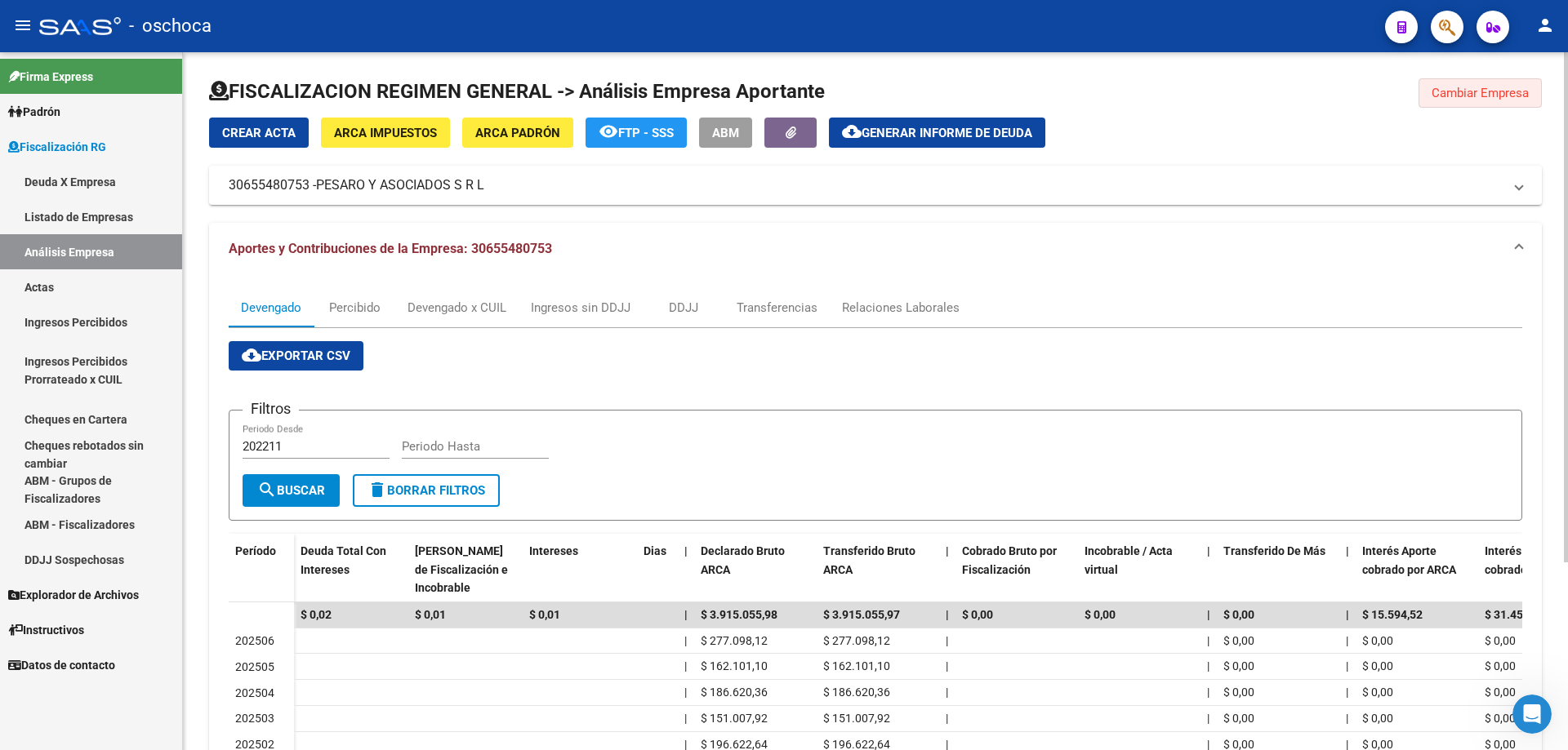
click at [1467, 90] on span "Cambiar Empresa" at bounding box center [1480, 93] width 97 height 14
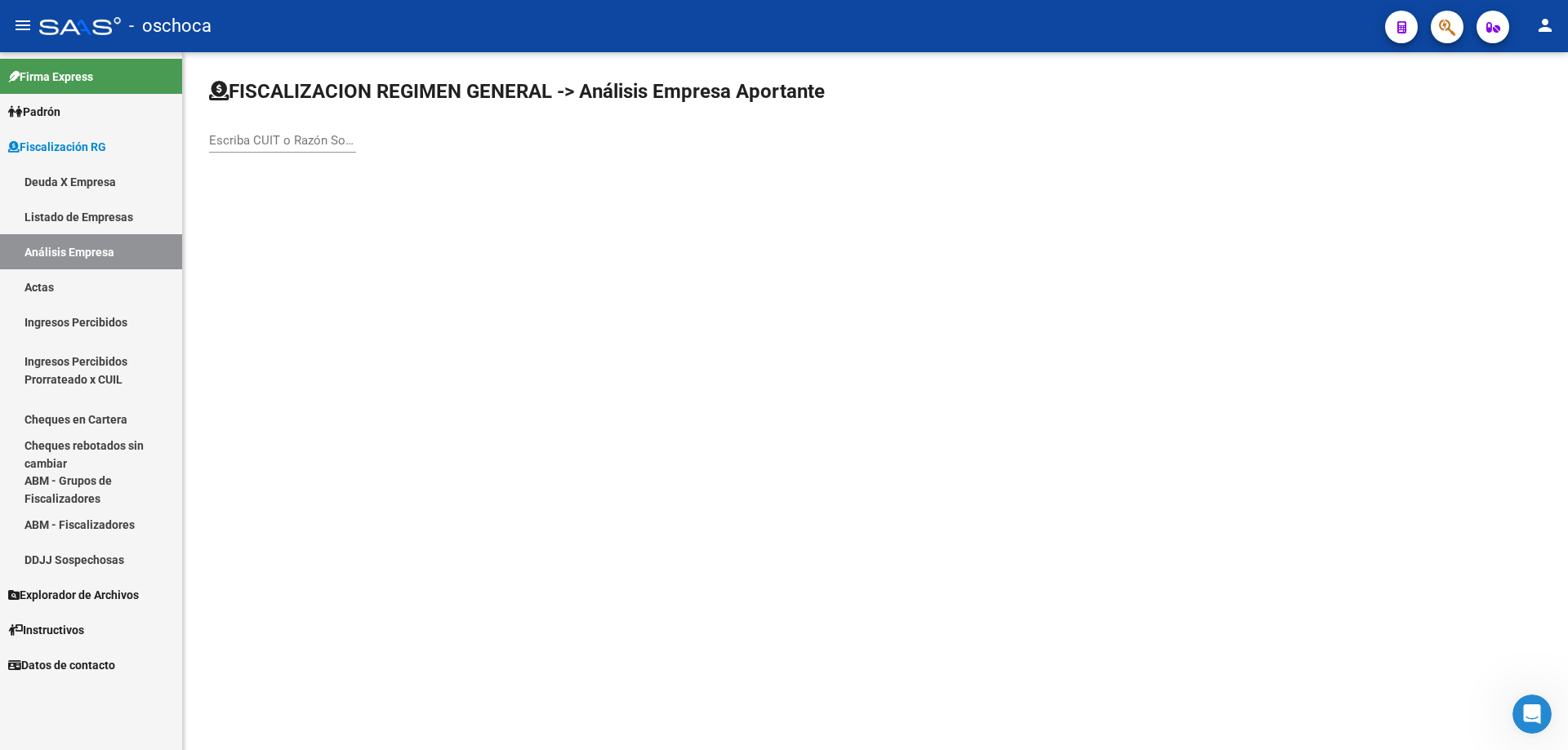
click at [226, 141] on input "Escriba CUIT o Razón Social para buscar" at bounding box center [282, 140] width 147 height 14
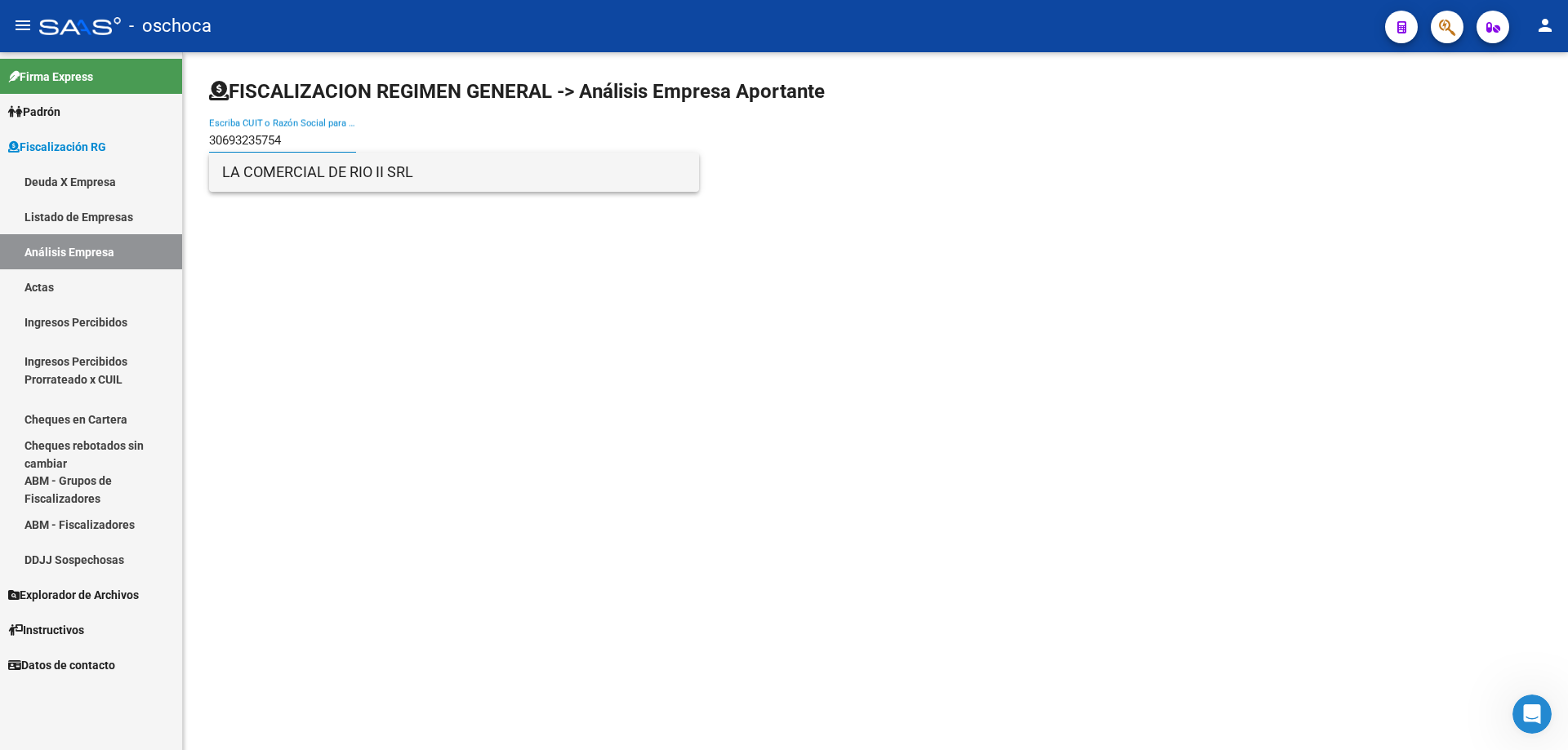
type input "30693235754"
click at [405, 181] on span "LA COMERCIAL DE RIO II SRL" at bounding box center [454, 172] width 464 height 39
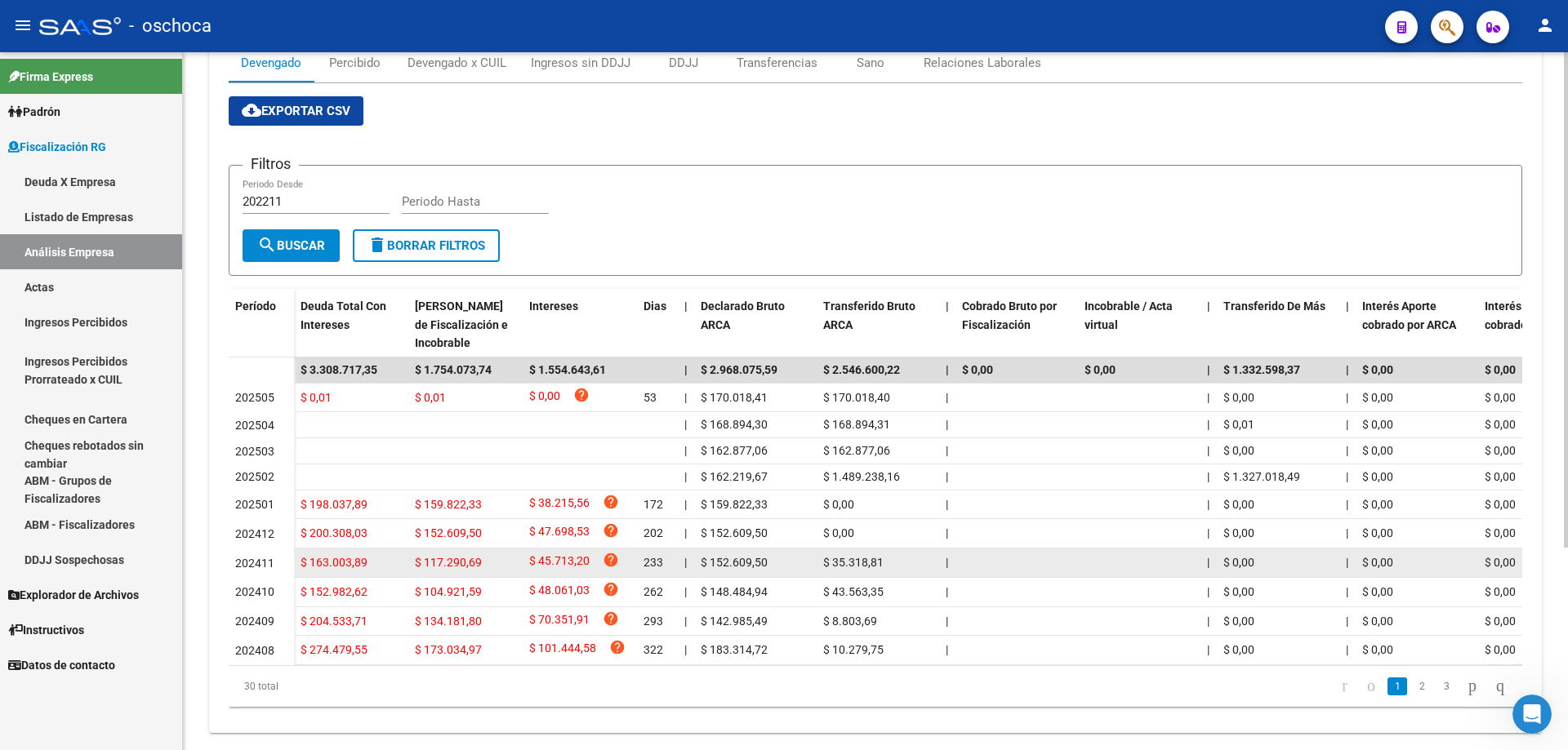
scroll to position [285, 0]
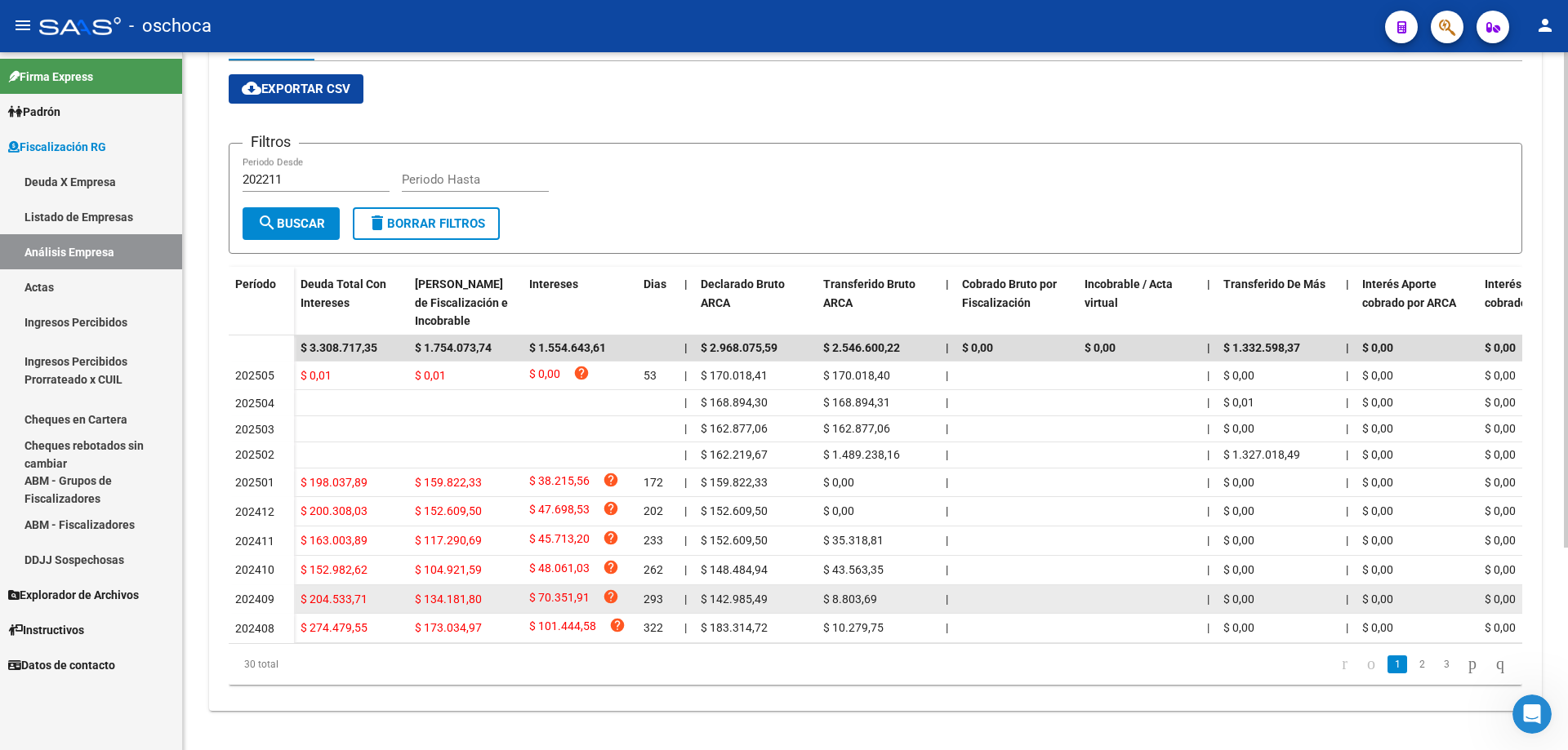
click at [259, 593] on span "202409" at bounding box center [255, 599] width 39 height 13
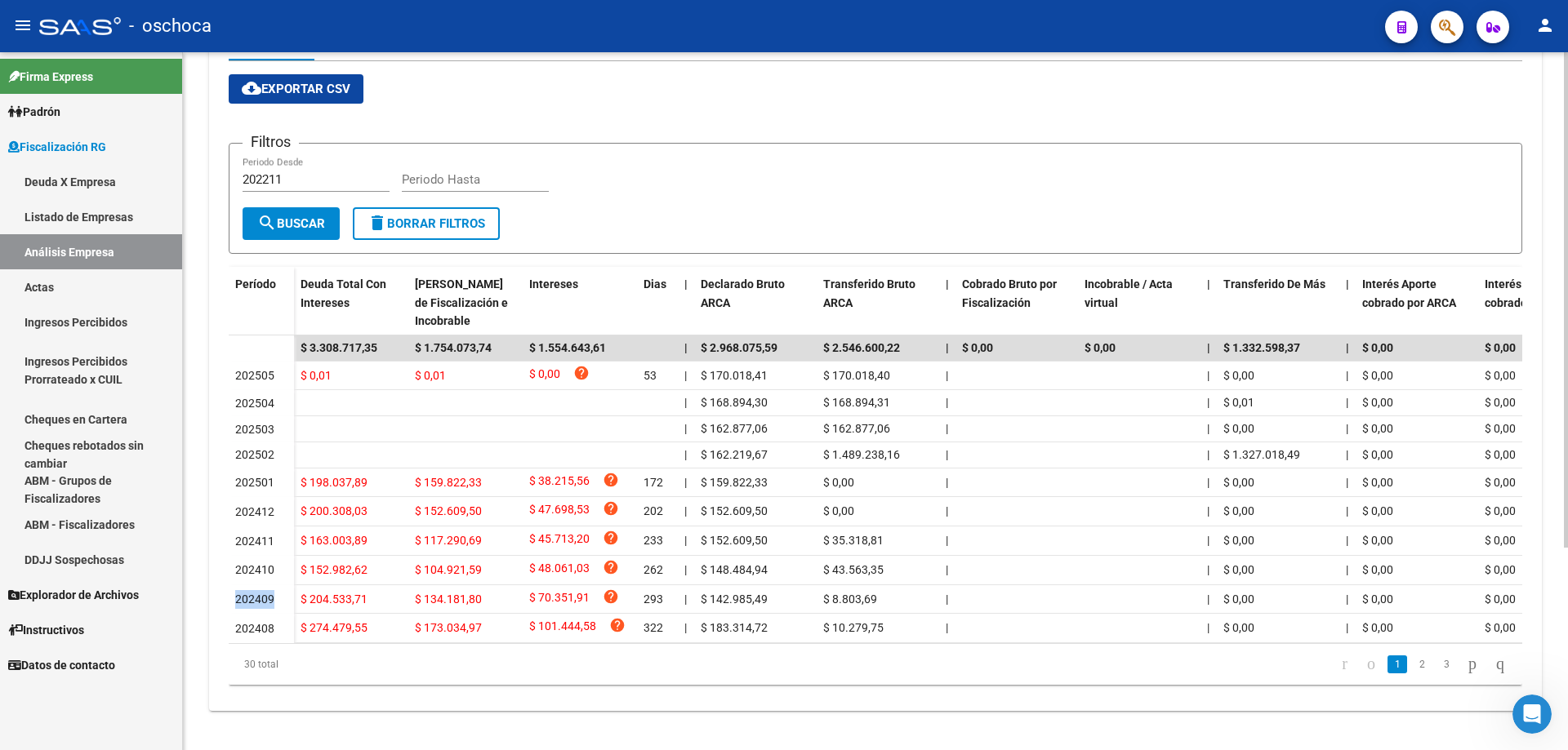
scroll to position [40, 0]
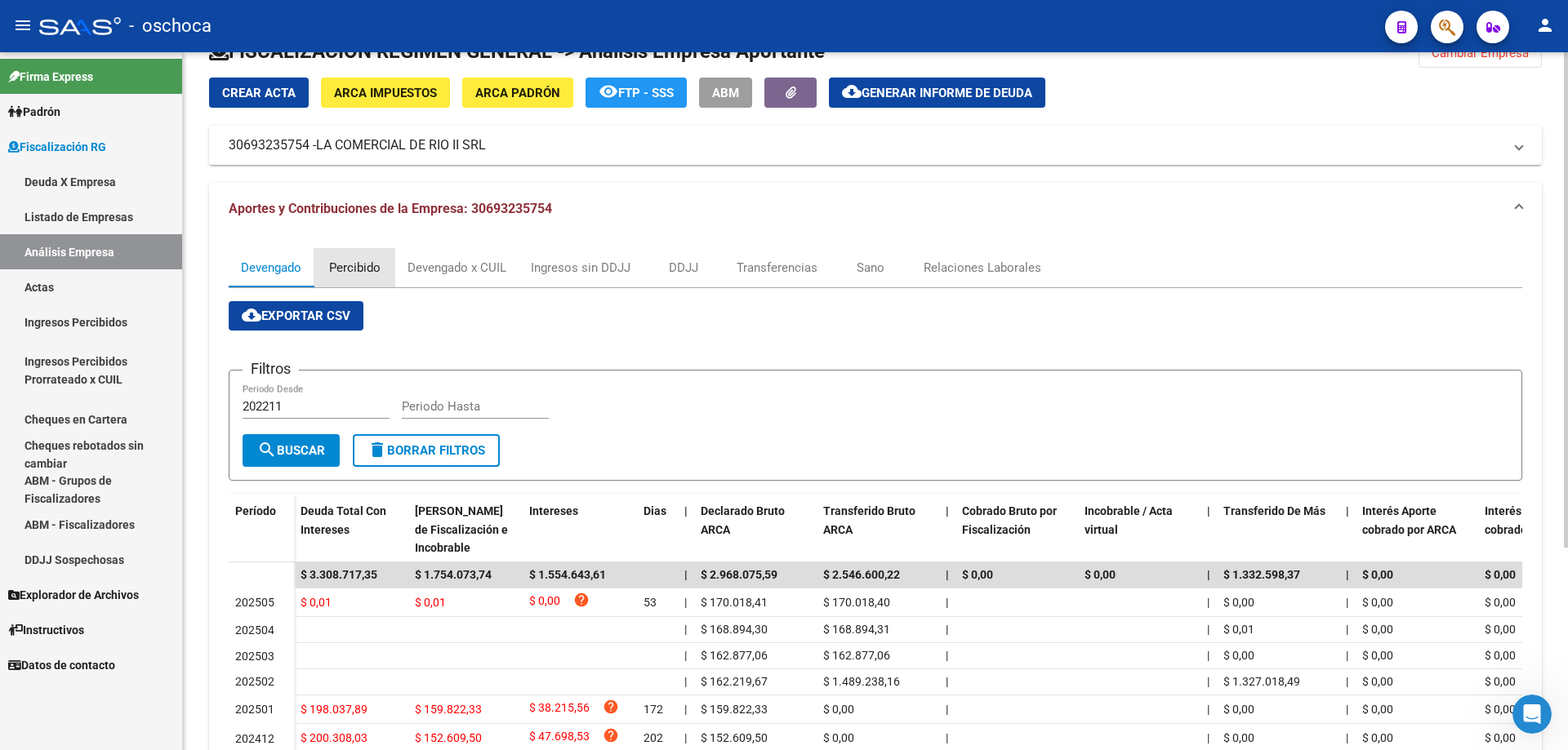
click at [373, 271] on div "Percibido" at bounding box center [355, 268] width 52 height 18
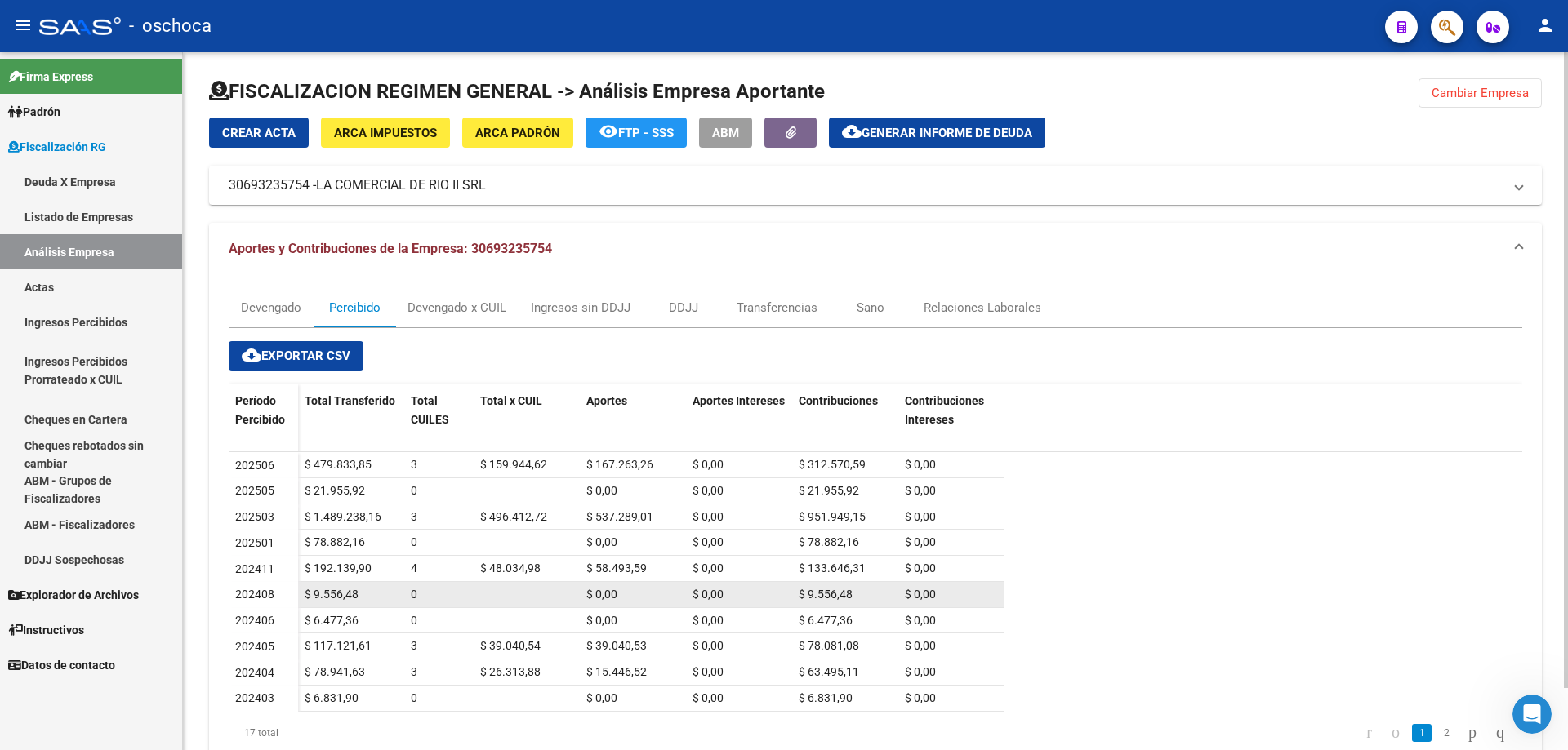
scroll to position [69, 0]
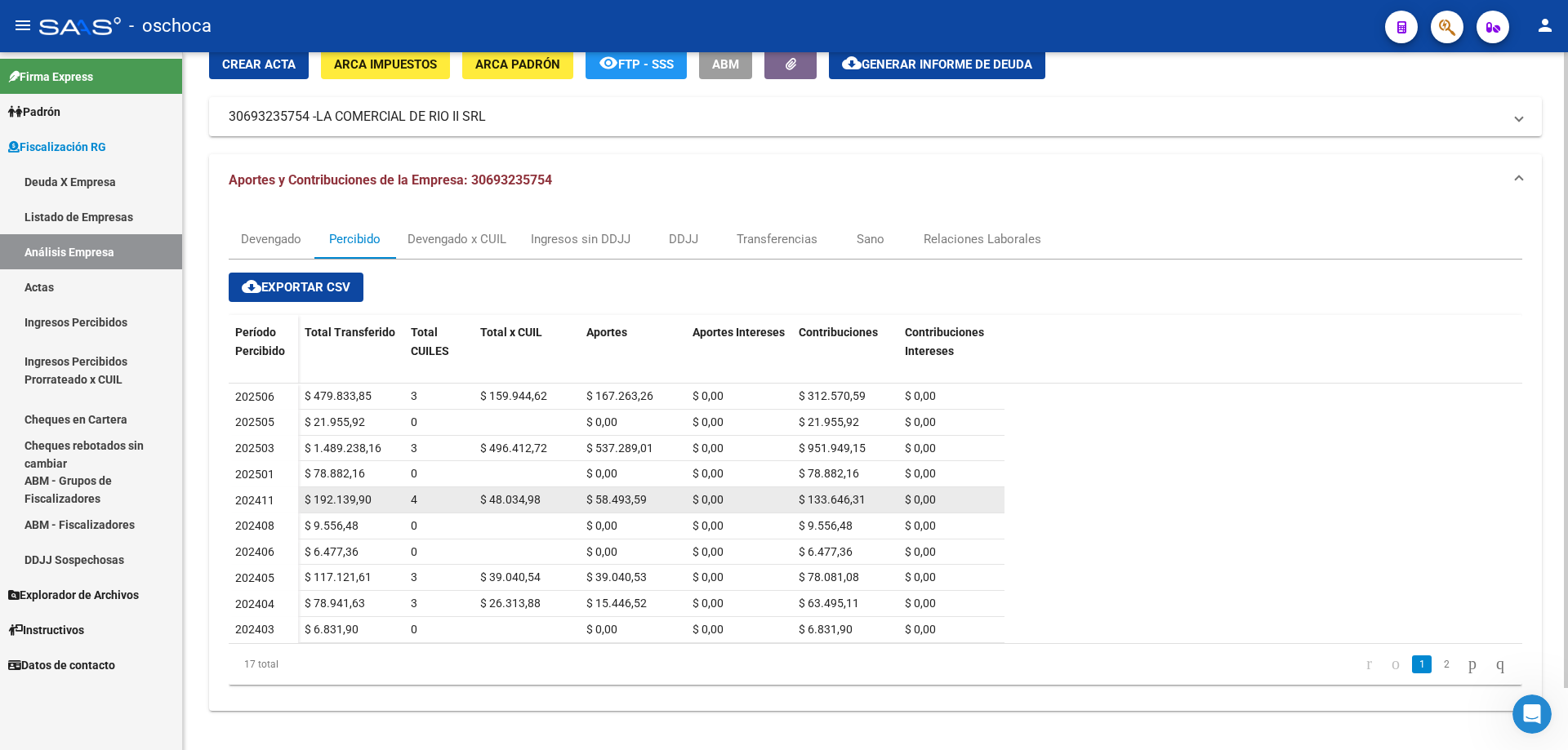
click at [403, 503] on datatable-body-cell "$ 192.139,90" at bounding box center [351, 500] width 106 height 25
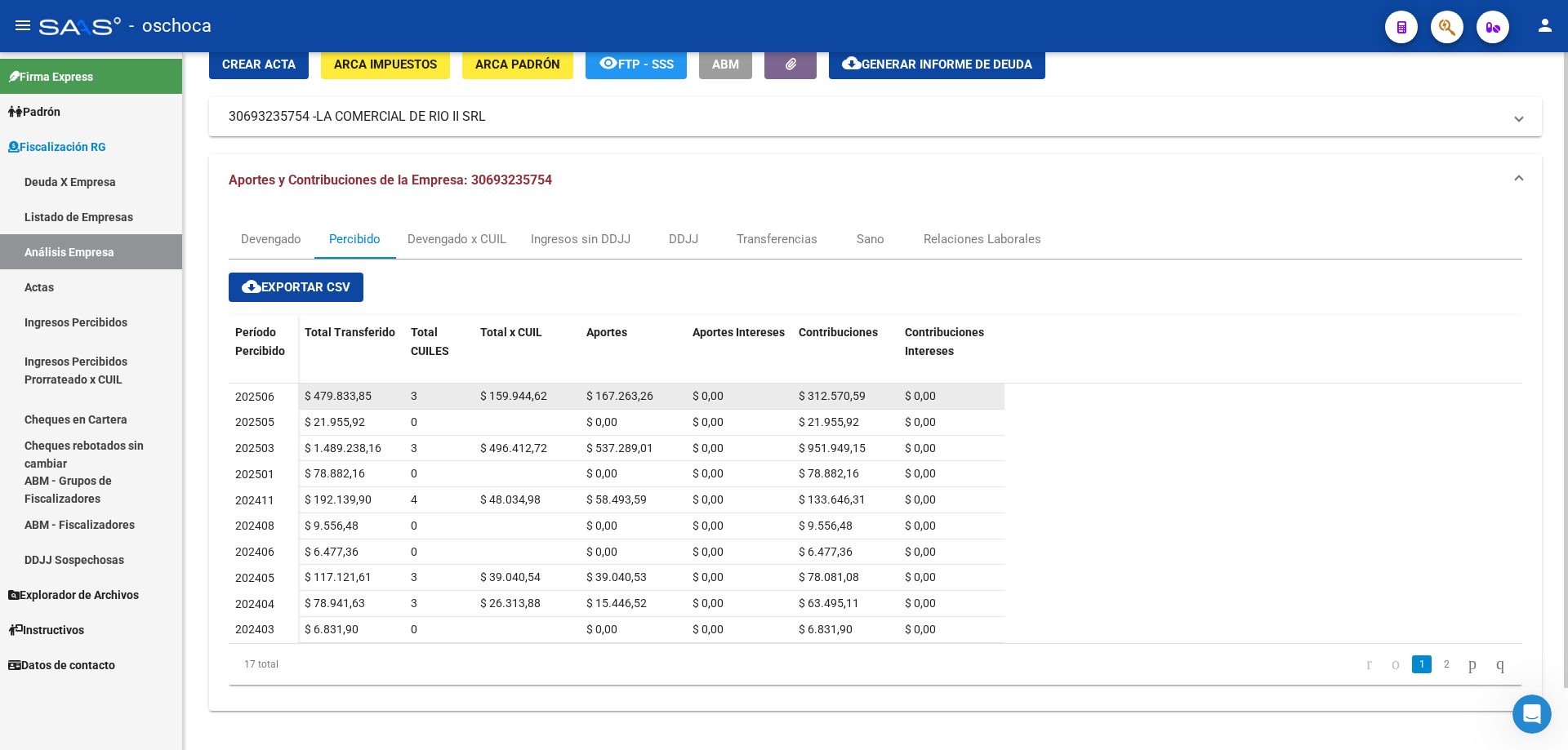
click at [422, 388] on div "3" at bounding box center [439, 396] width 56 height 19
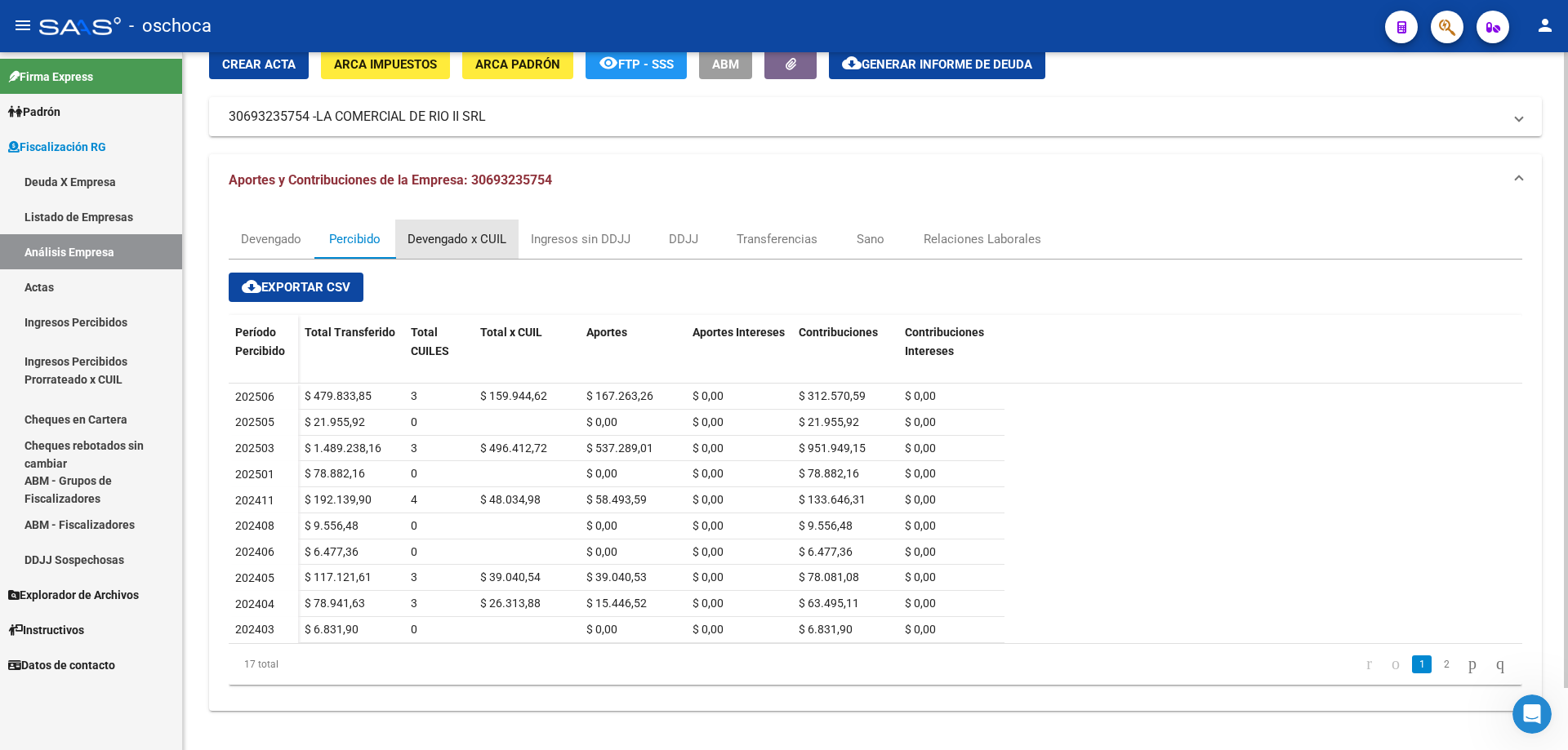
click at [455, 239] on div "Devengado x CUIL" at bounding box center [457, 239] width 99 height 18
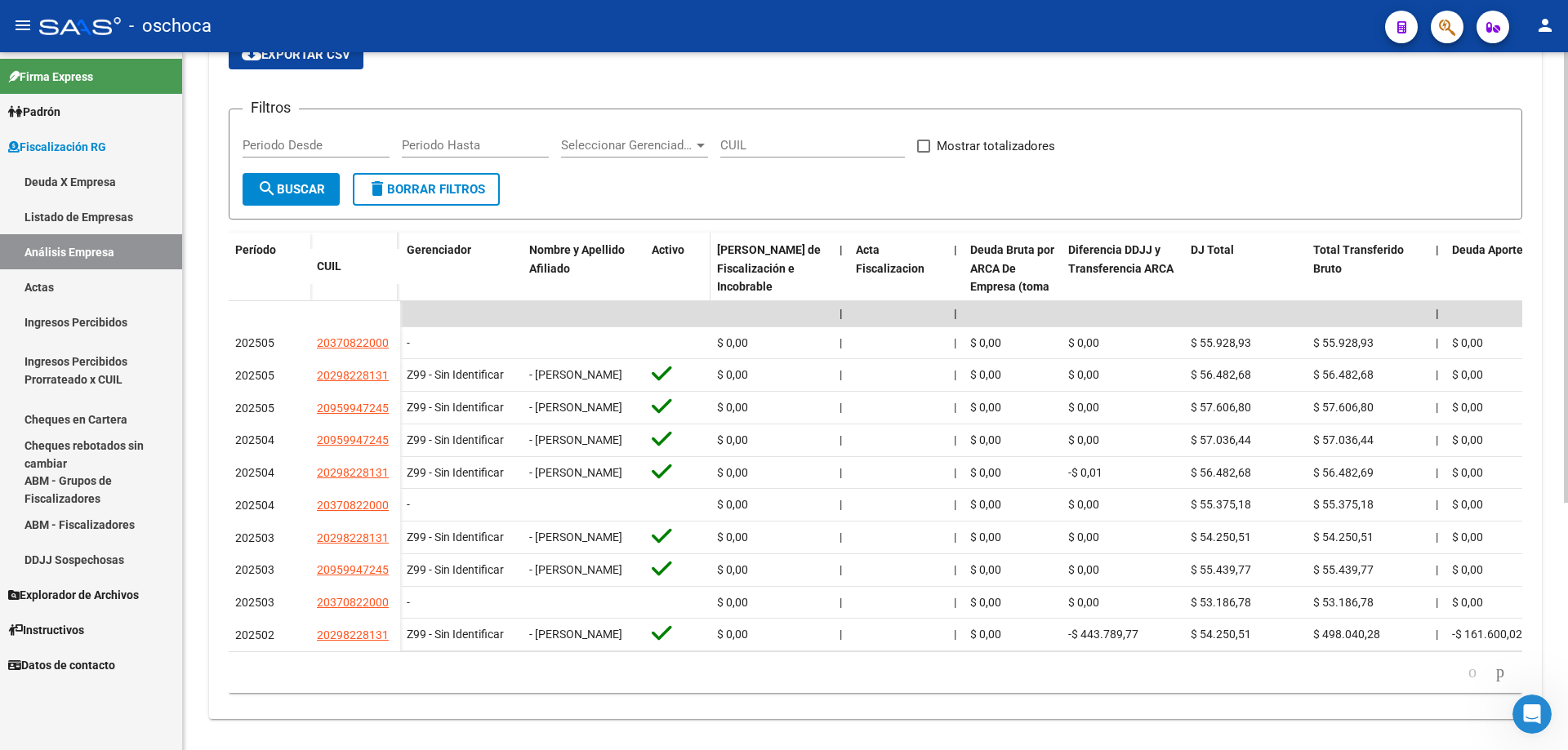
scroll to position [138, 0]
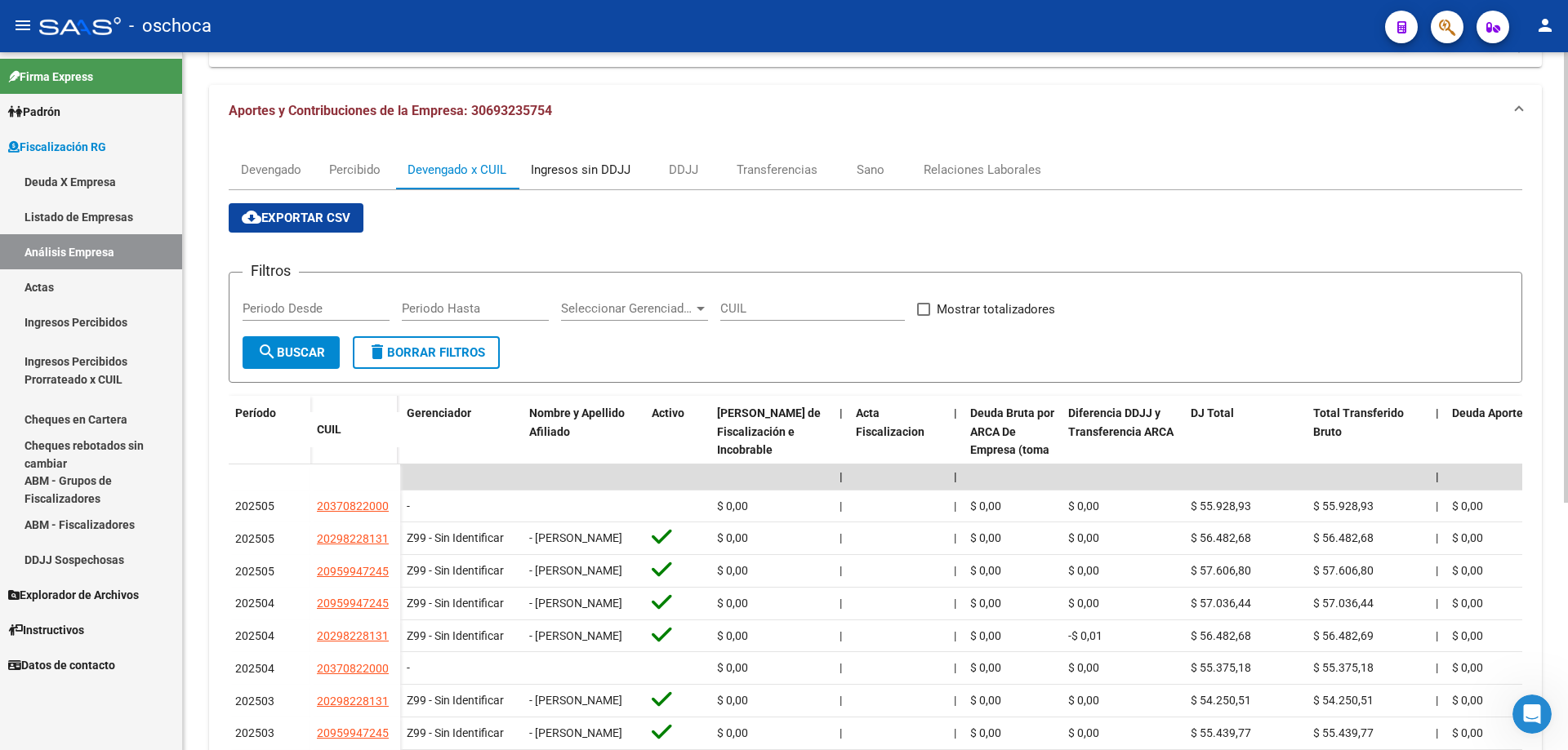
click at [585, 170] on div "Ingresos sin DDJJ" at bounding box center [581, 170] width 100 height 18
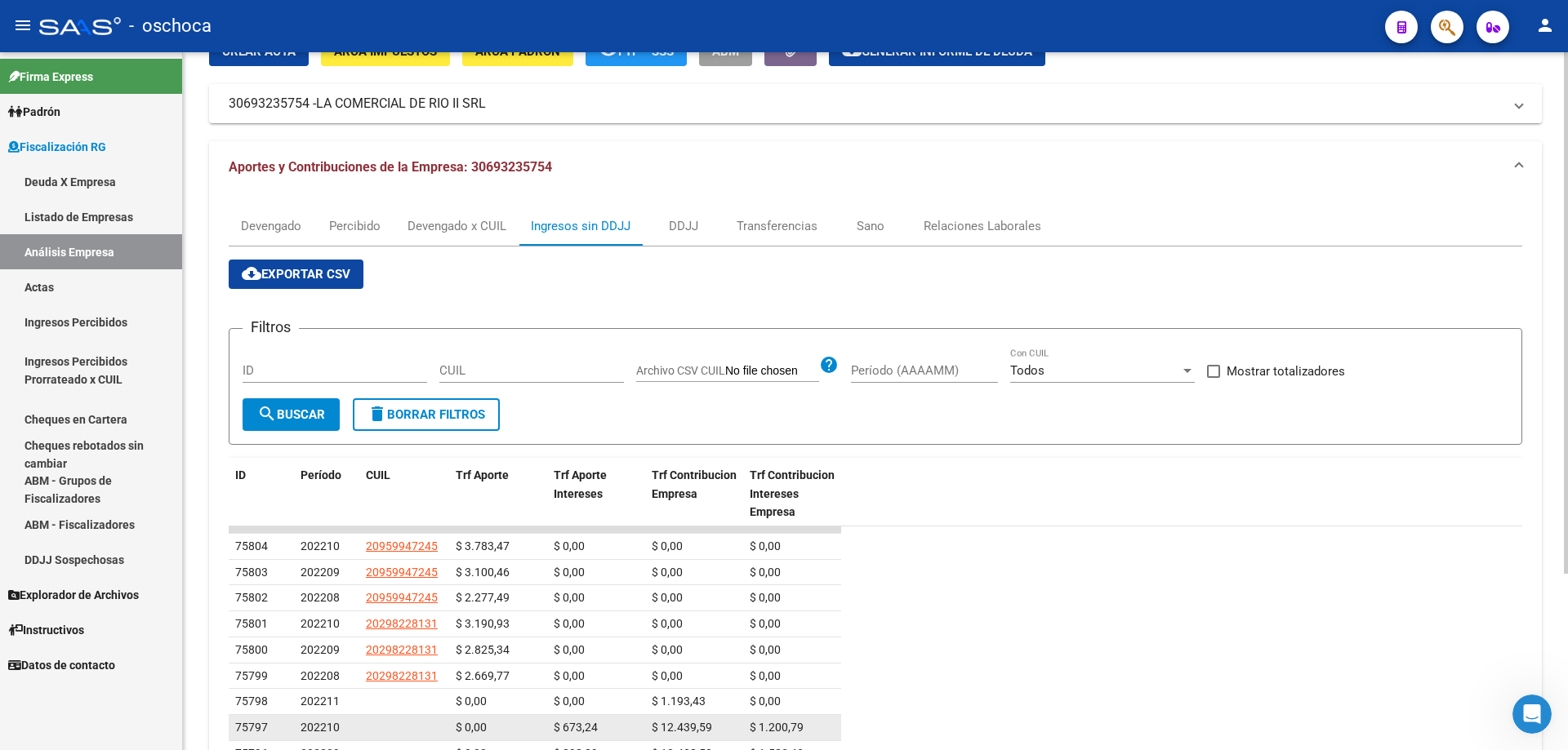
scroll to position [163, 0]
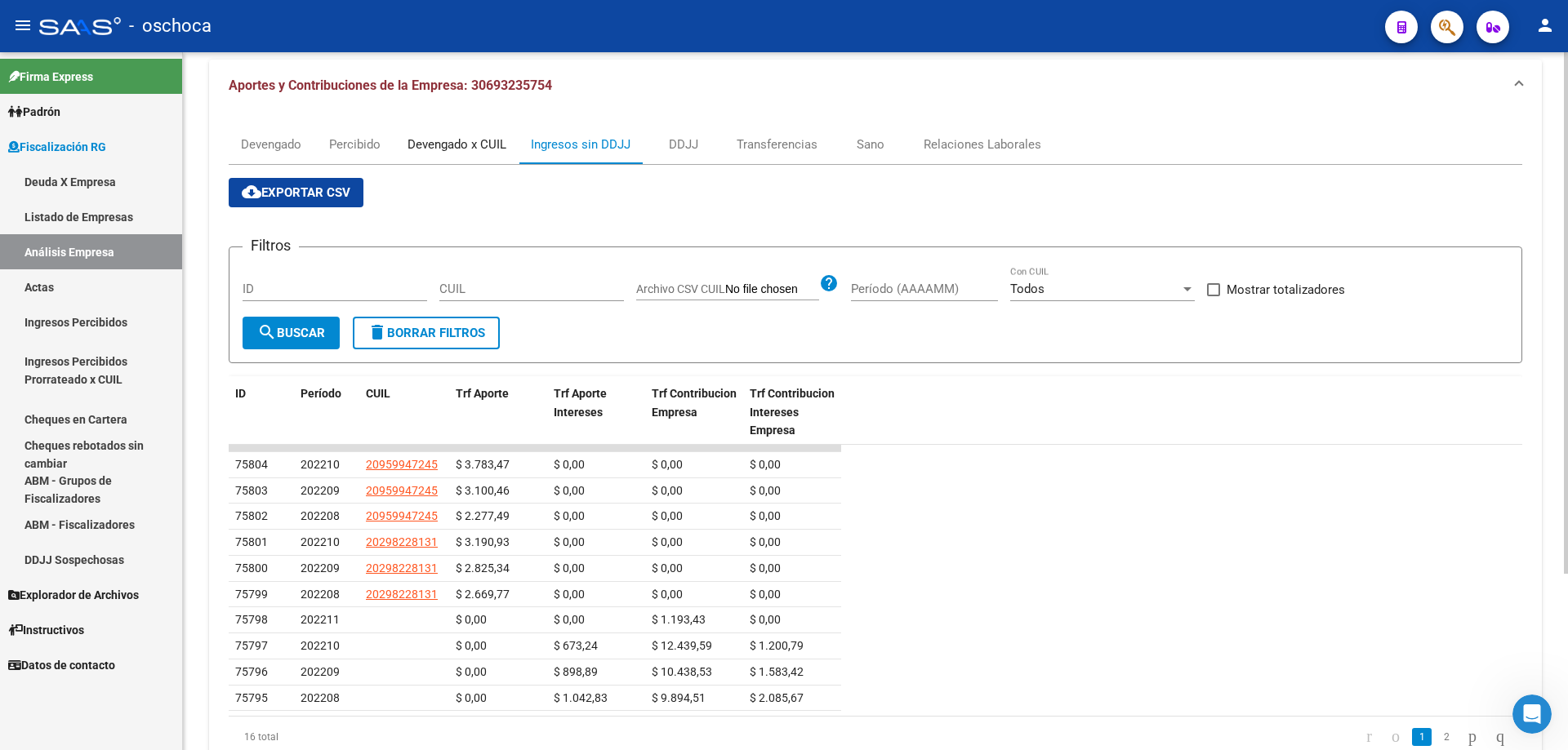
click at [440, 140] on div "Devengado x CUIL" at bounding box center [457, 145] width 99 height 18
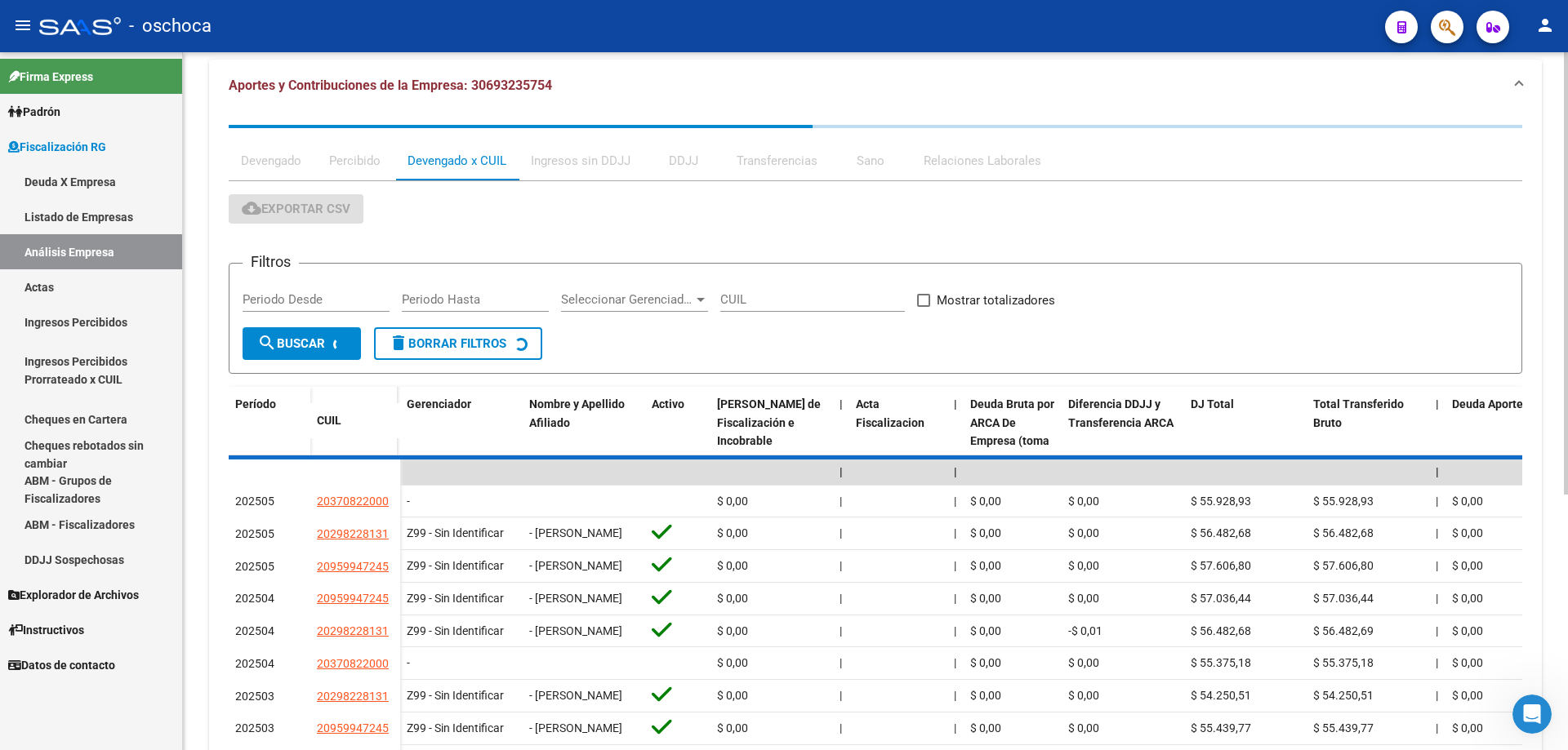
scroll to position [0, 0]
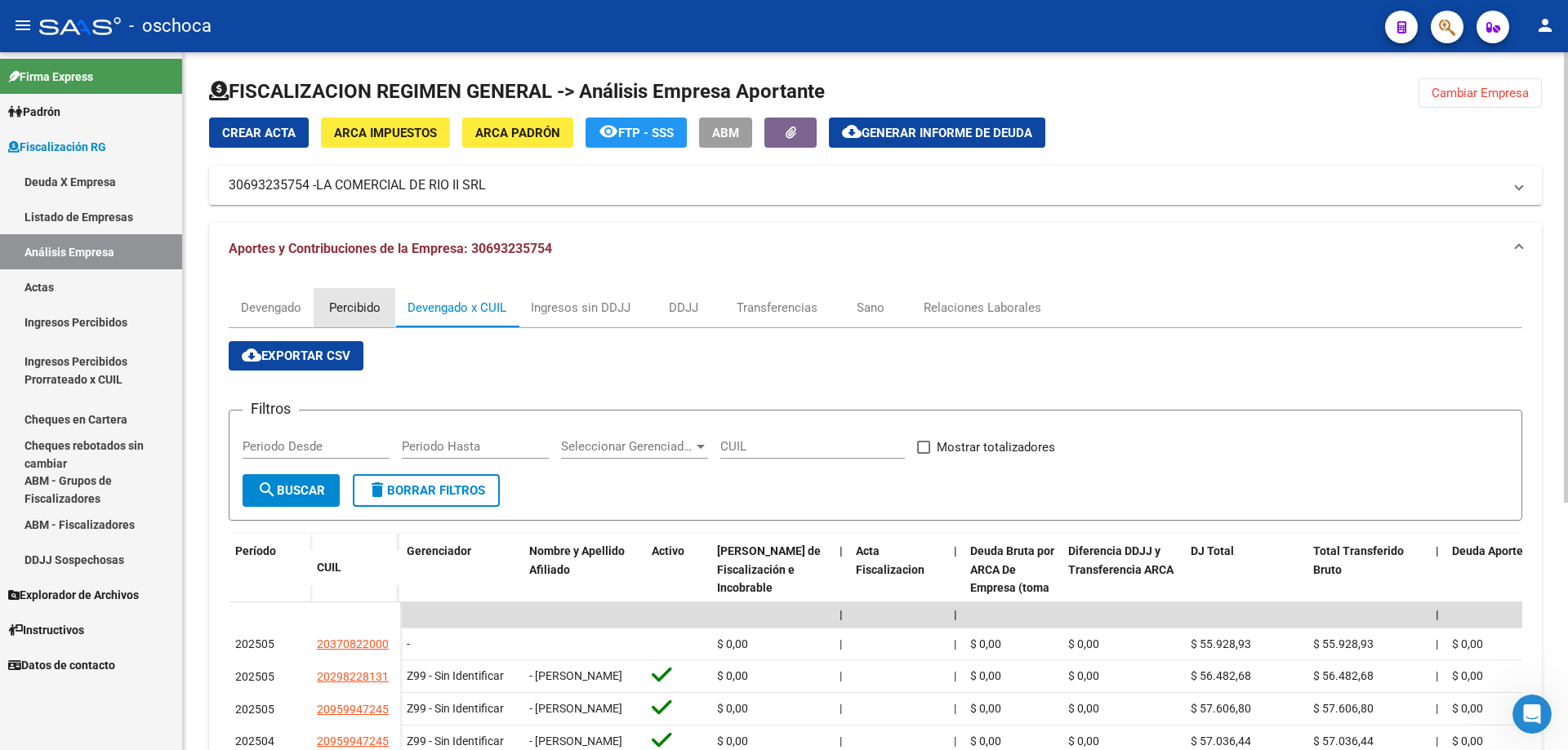
click at [365, 305] on div "Percibido" at bounding box center [355, 308] width 52 height 18
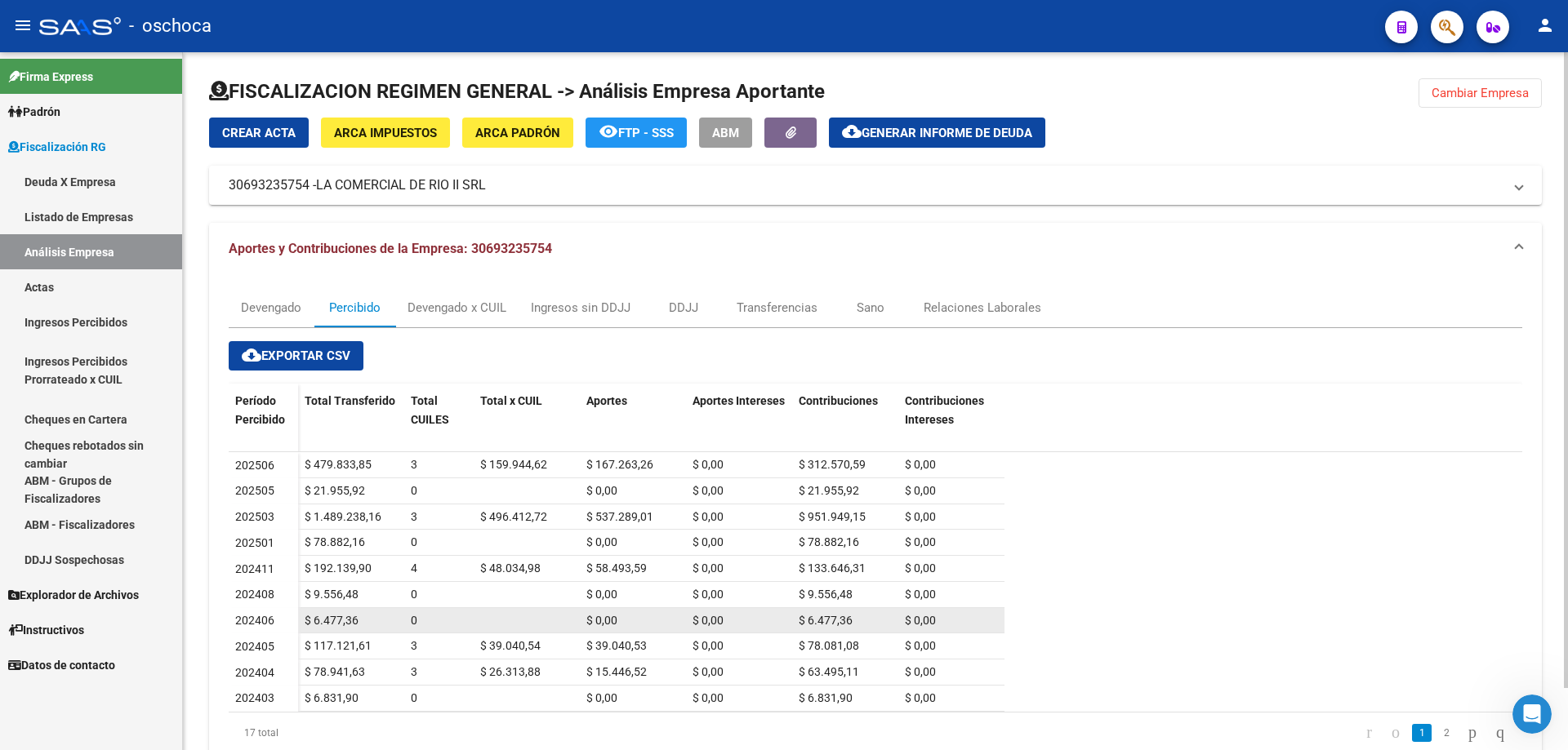
scroll to position [69, 0]
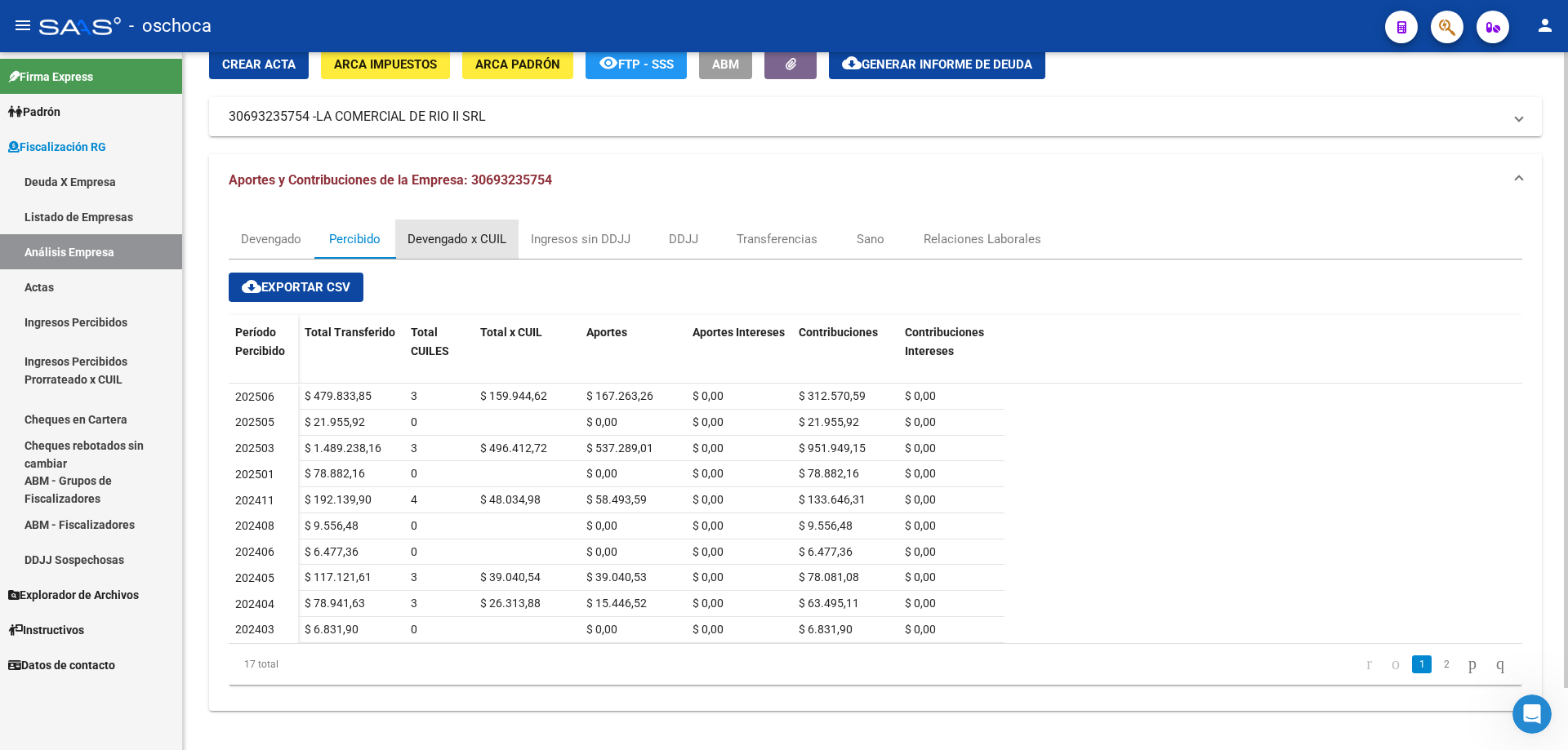
click at [460, 237] on div "Devengado x CUIL" at bounding box center [457, 239] width 99 height 18
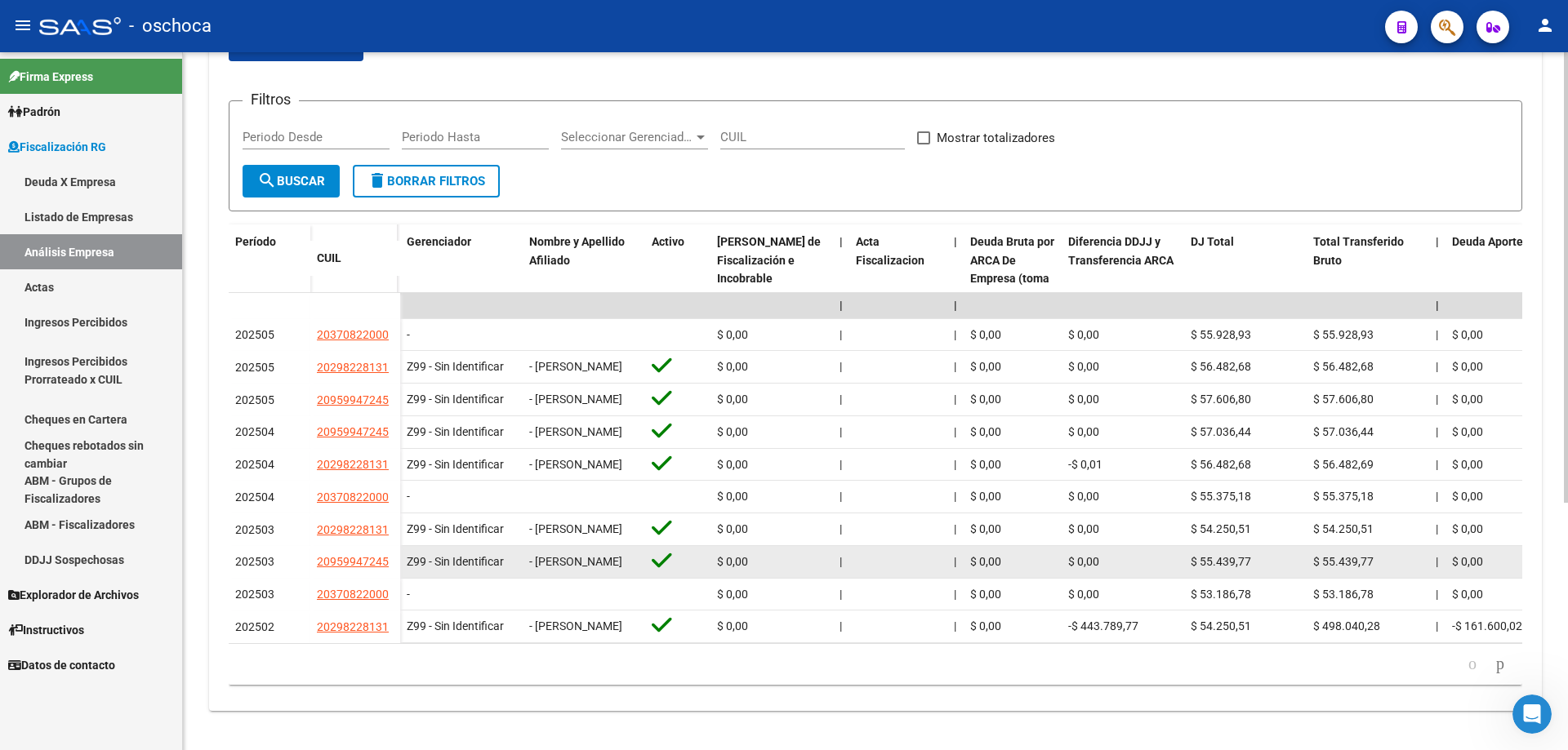
scroll to position [1, 0]
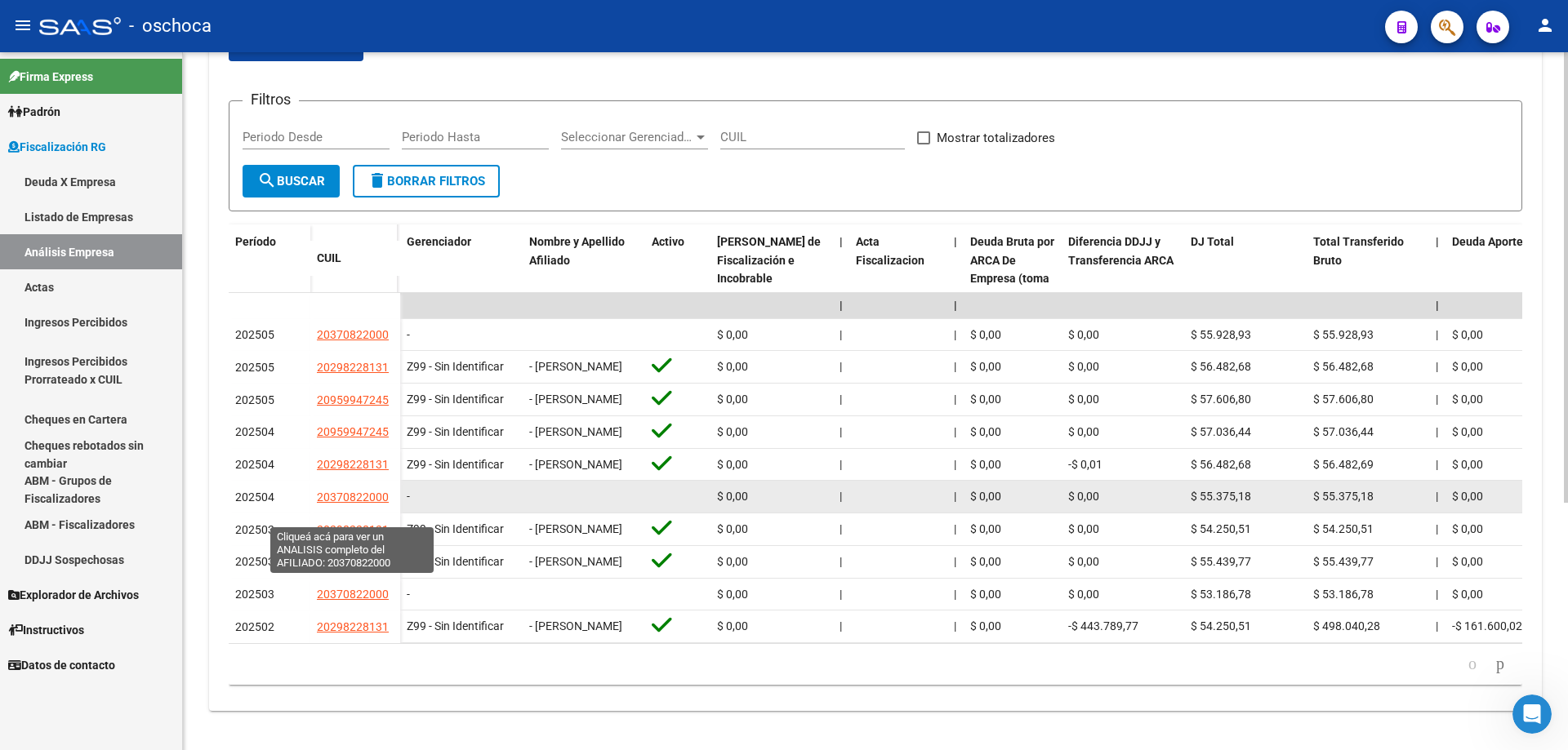
click at [361, 504] on span "20370822000" at bounding box center [353, 496] width 71 height 13
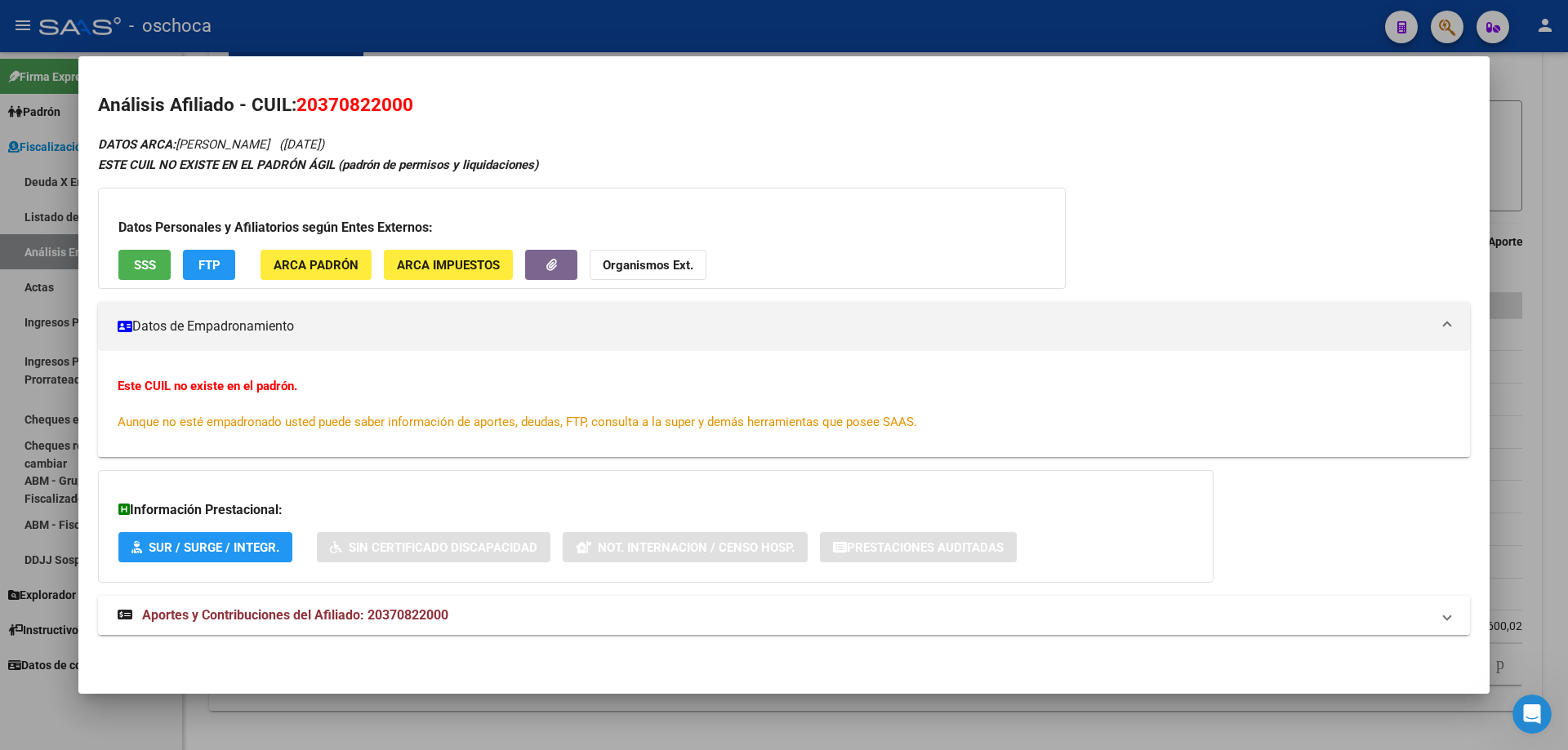
click at [365, 621] on span "Aportes y Contribuciones del Afiliado: 20370822000" at bounding box center [295, 614] width 306 height 15
click at [365, 621] on span "Aportes y Contribuciones del Afiliado: 20370822000" at bounding box center [295, 621] width 306 height 15
click at [499, 621] on mat-panel-title "Aportes y Contribuciones del Afiliado: 20370822000" at bounding box center [775, 615] width 1313 height 20
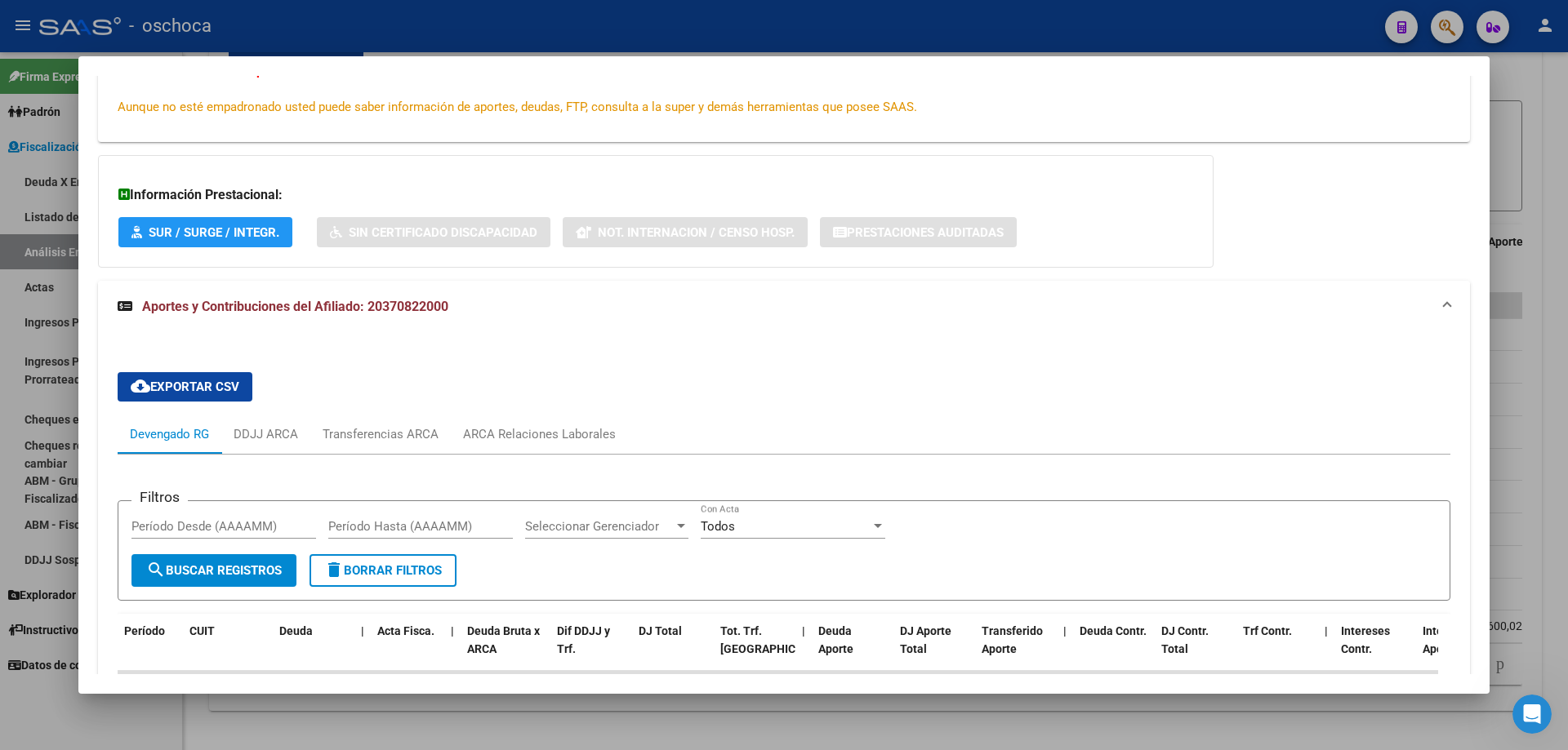
scroll to position [233, 0]
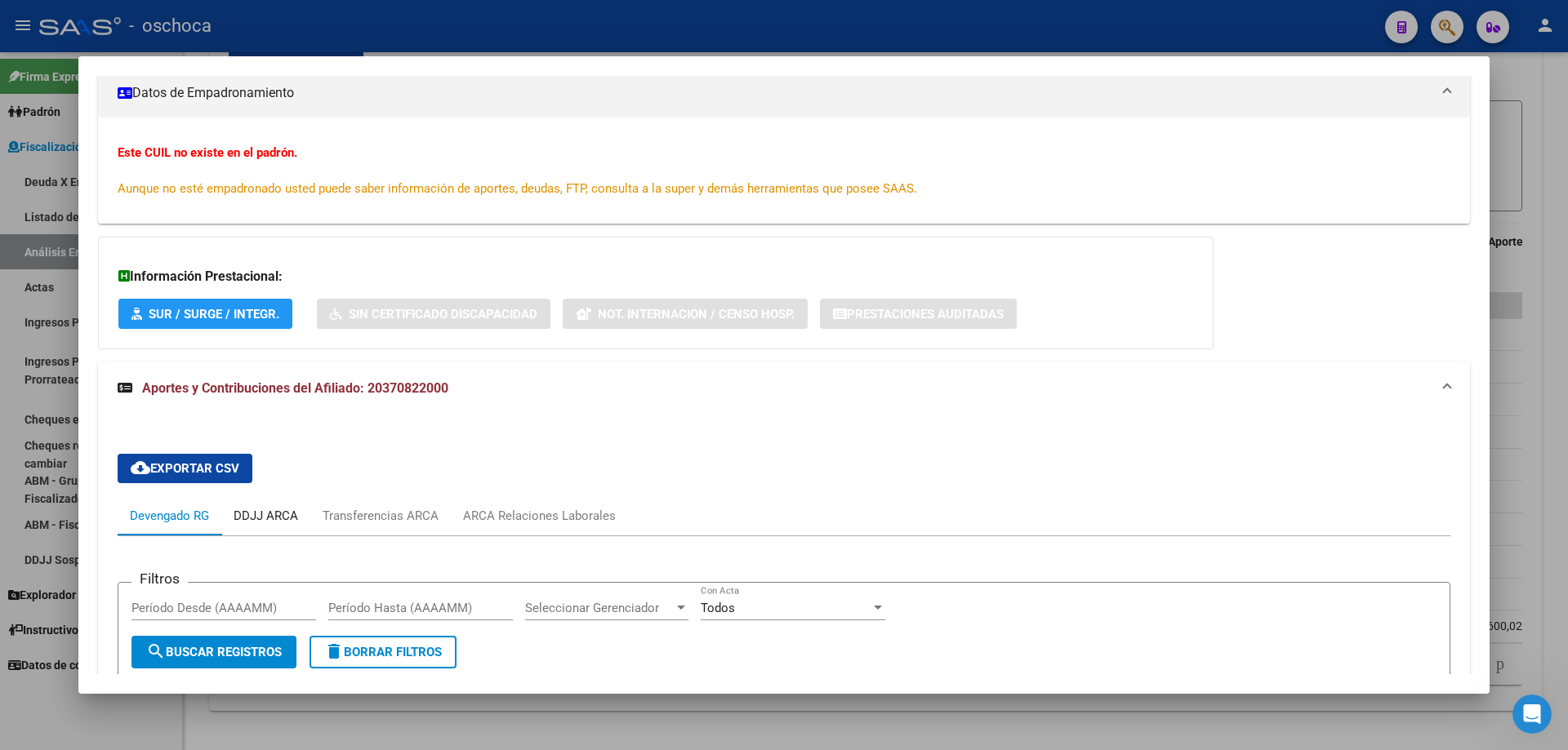
click at [271, 517] on div "DDJJ ARCA" at bounding box center [265, 516] width 64 height 18
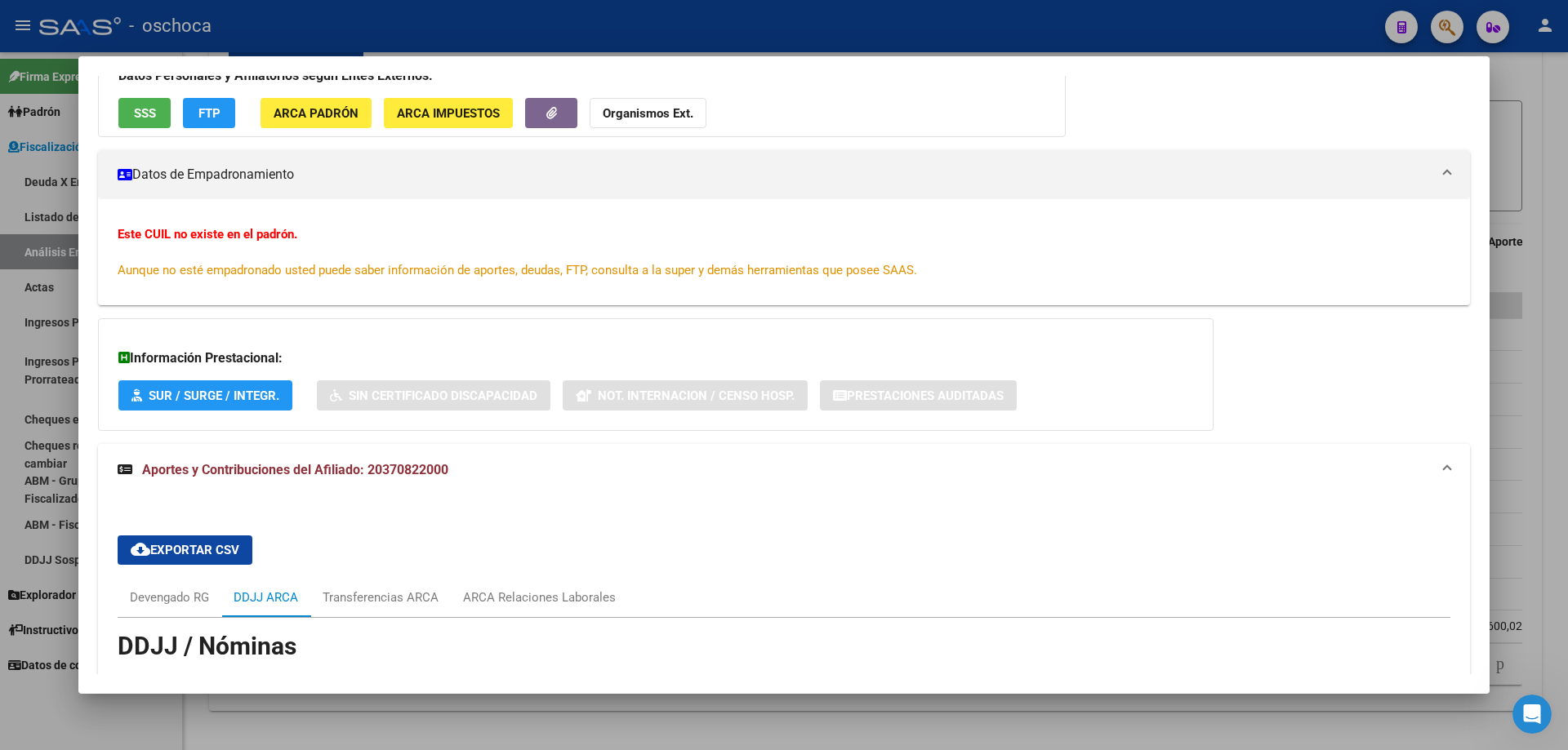
scroll to position [0, 0]
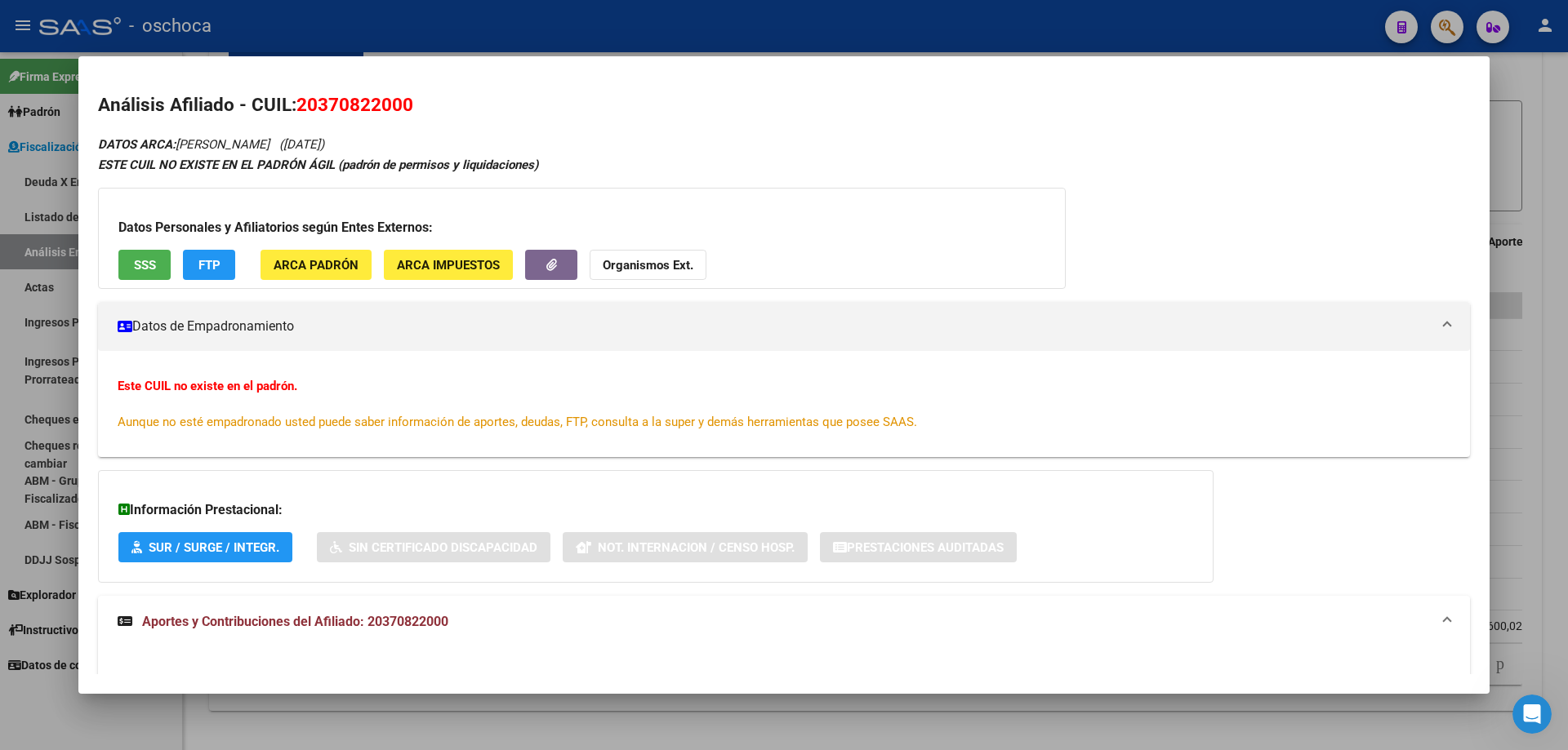
click at [1522, 301] on div at bounding box center [784, 375] width 1568 height 750
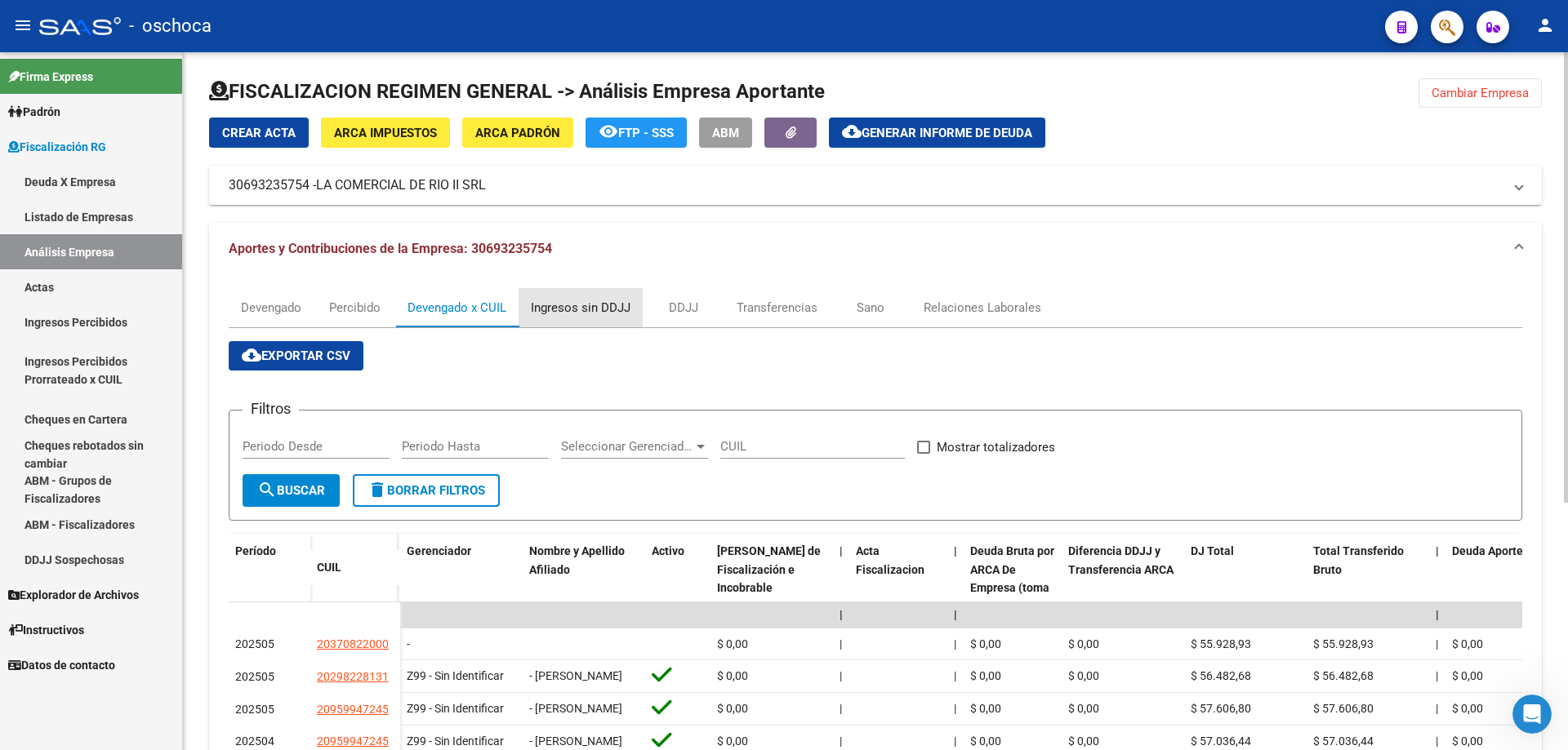
click at [591, 308] on div "Ingresos sin DDJJ" at bounding box center [581, 308] width 100 height 18
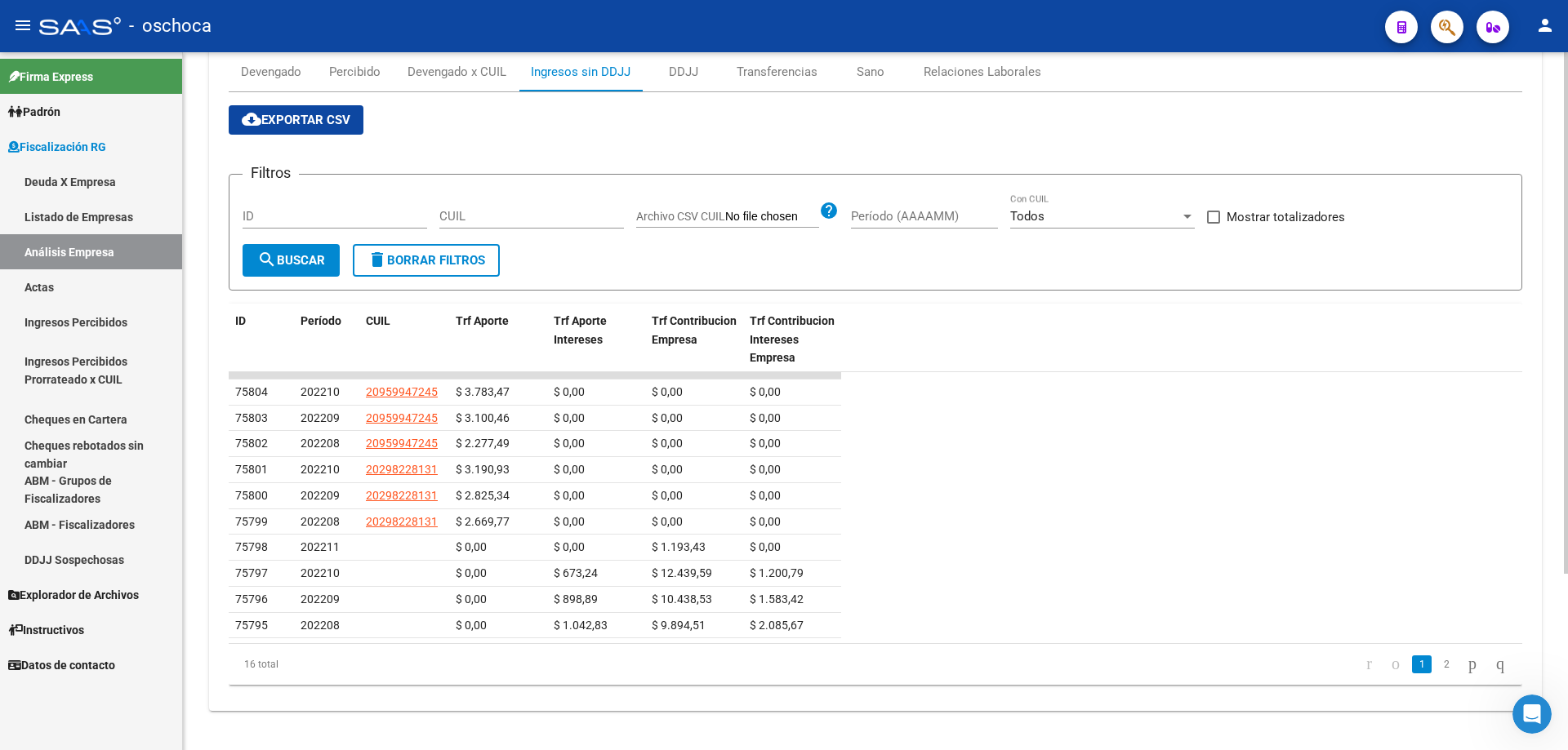
scroll to position [72, 0]
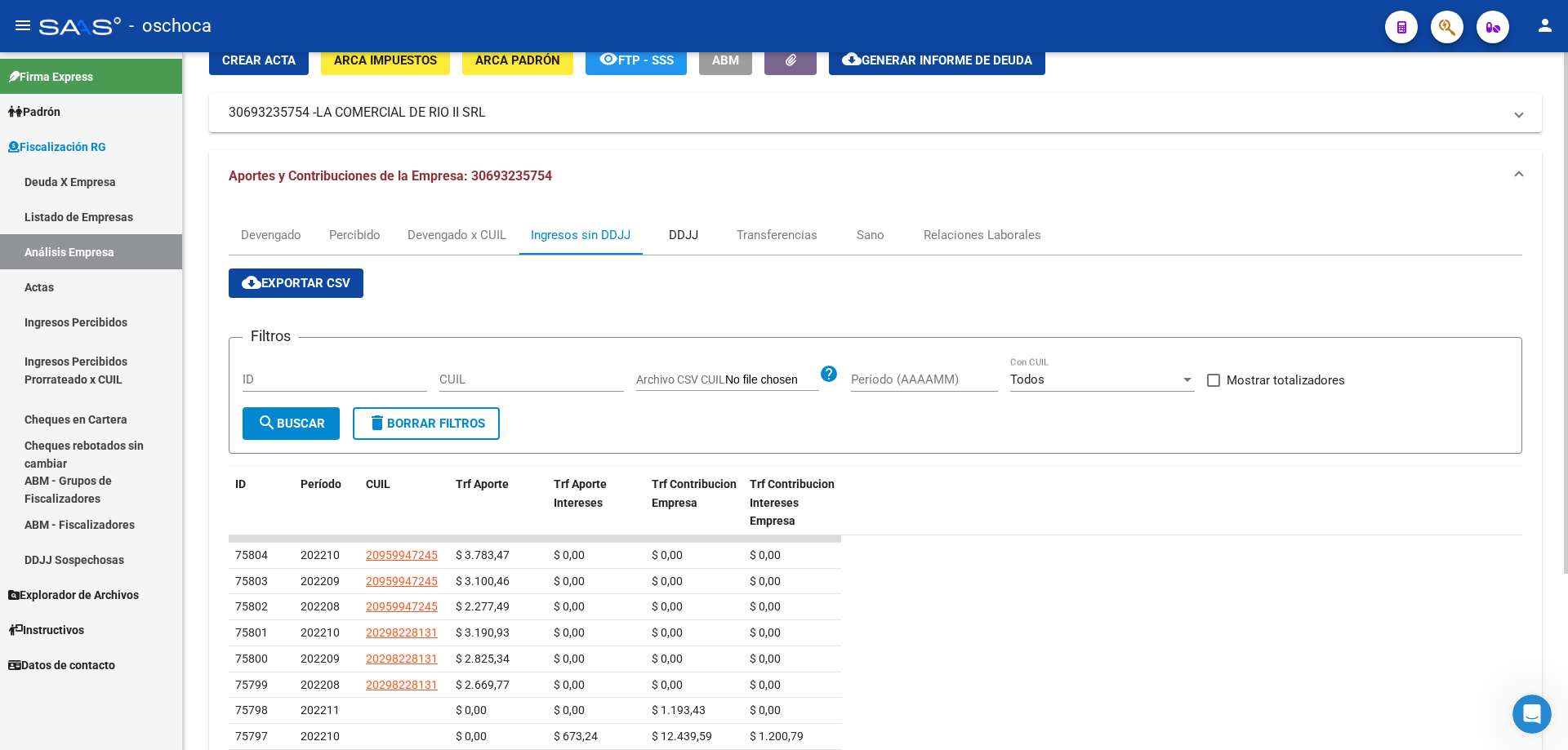
click at [694, 232] on div "DDJJ" at bounding box center [683, 235] width 29 height 18
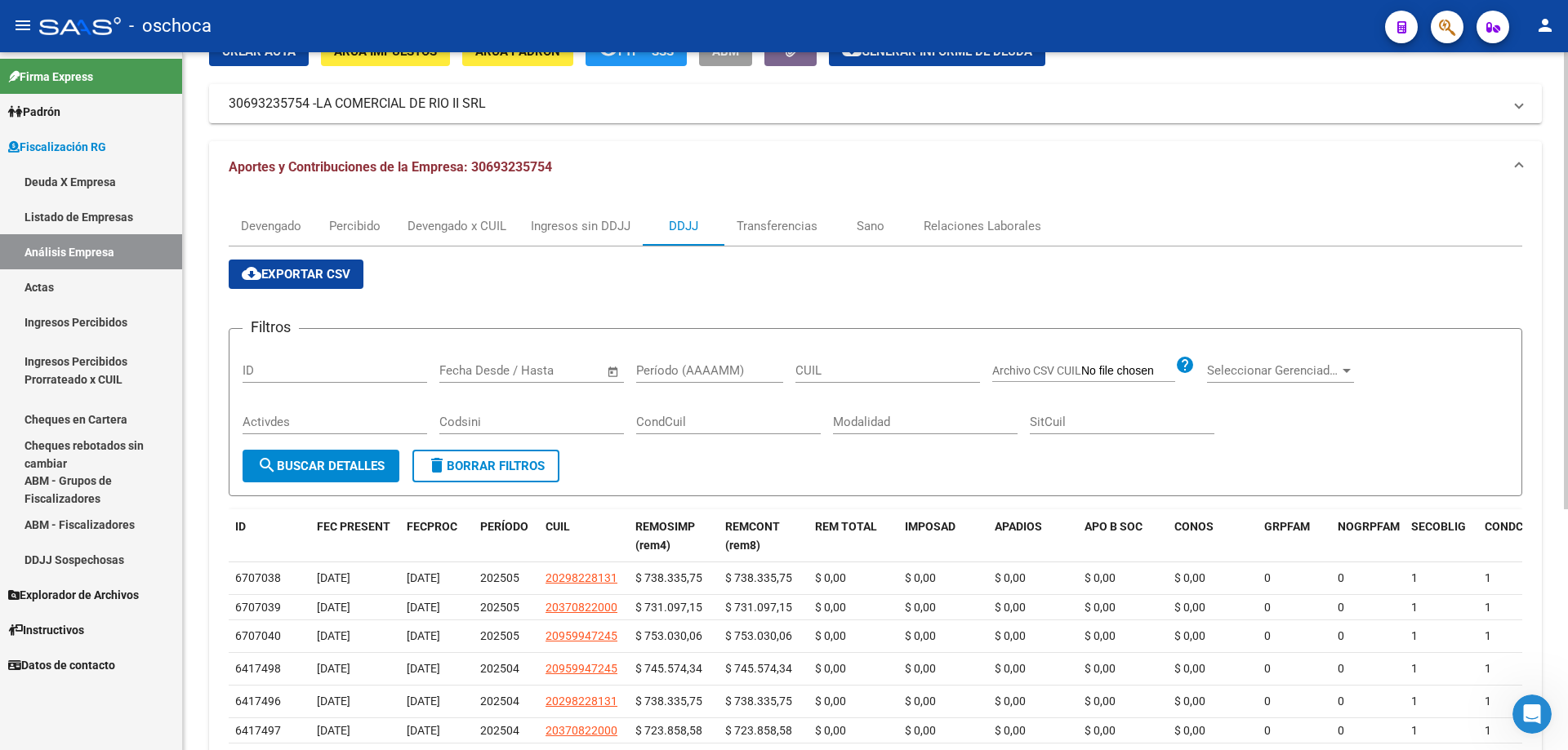
scroll to position [0, 0]
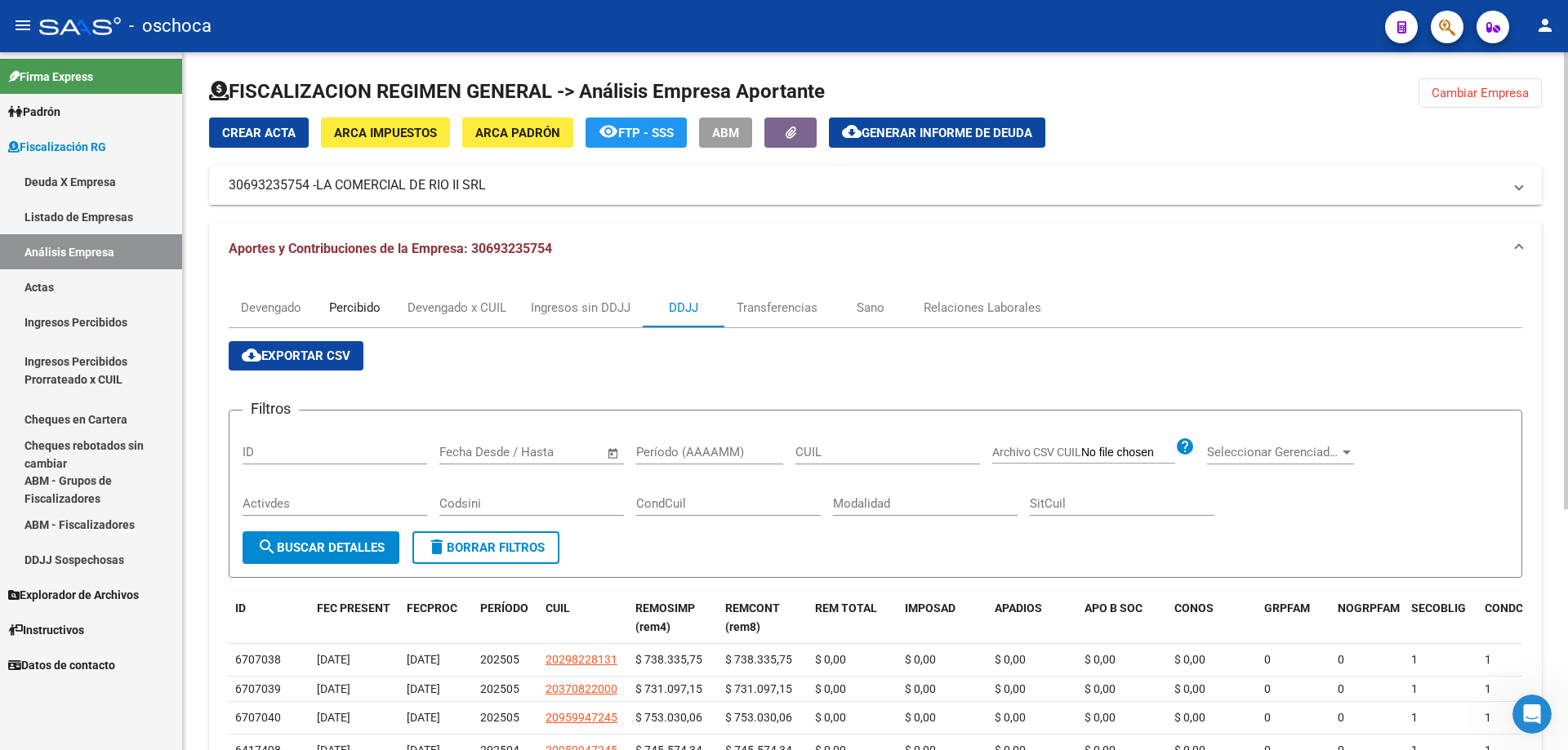
click at [363, 302] on div "Percibido" at bounding box center [355, 308] width 52 height 18
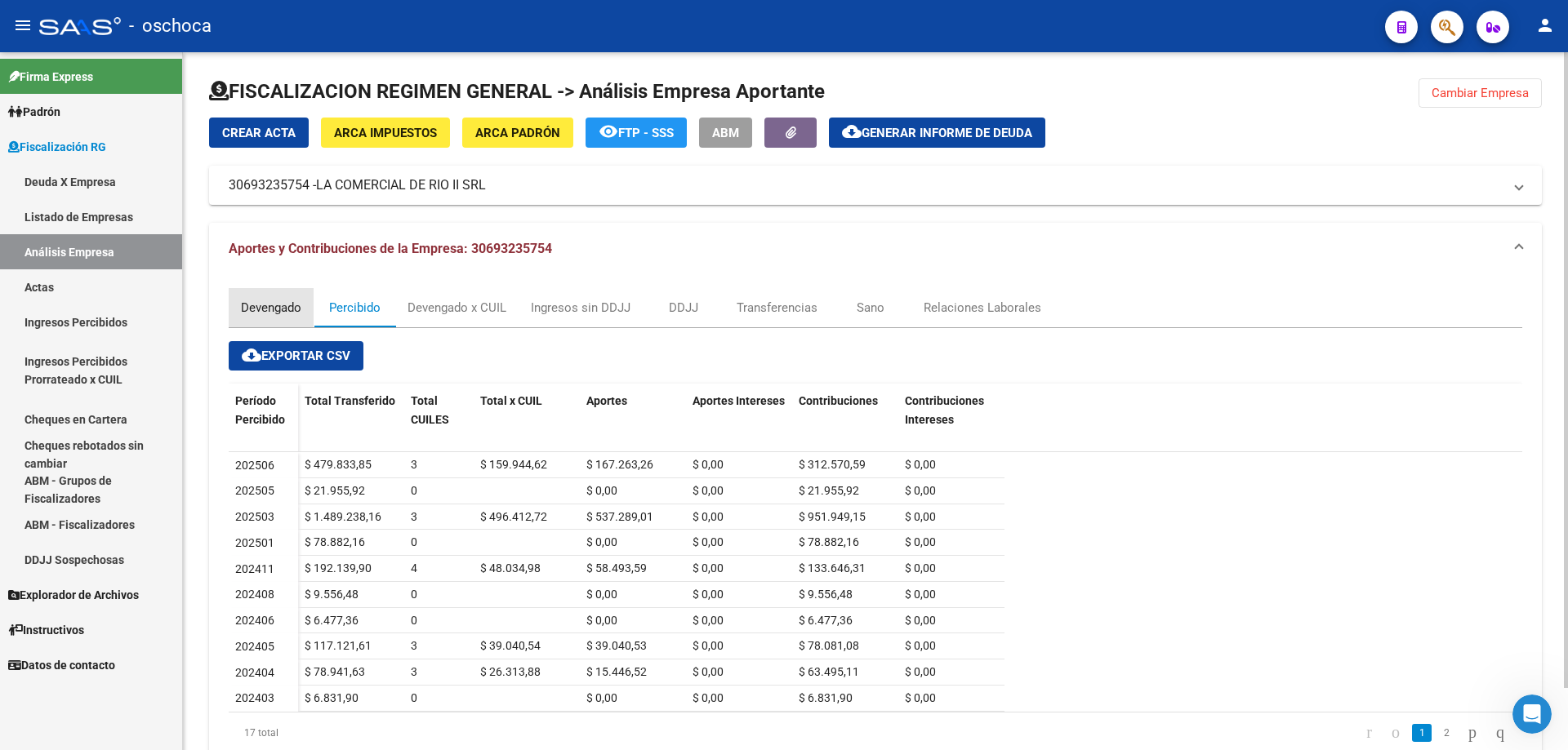
click at [263, 312] on div "Devengado" at bounding box center [272, 308] width 61 height 18
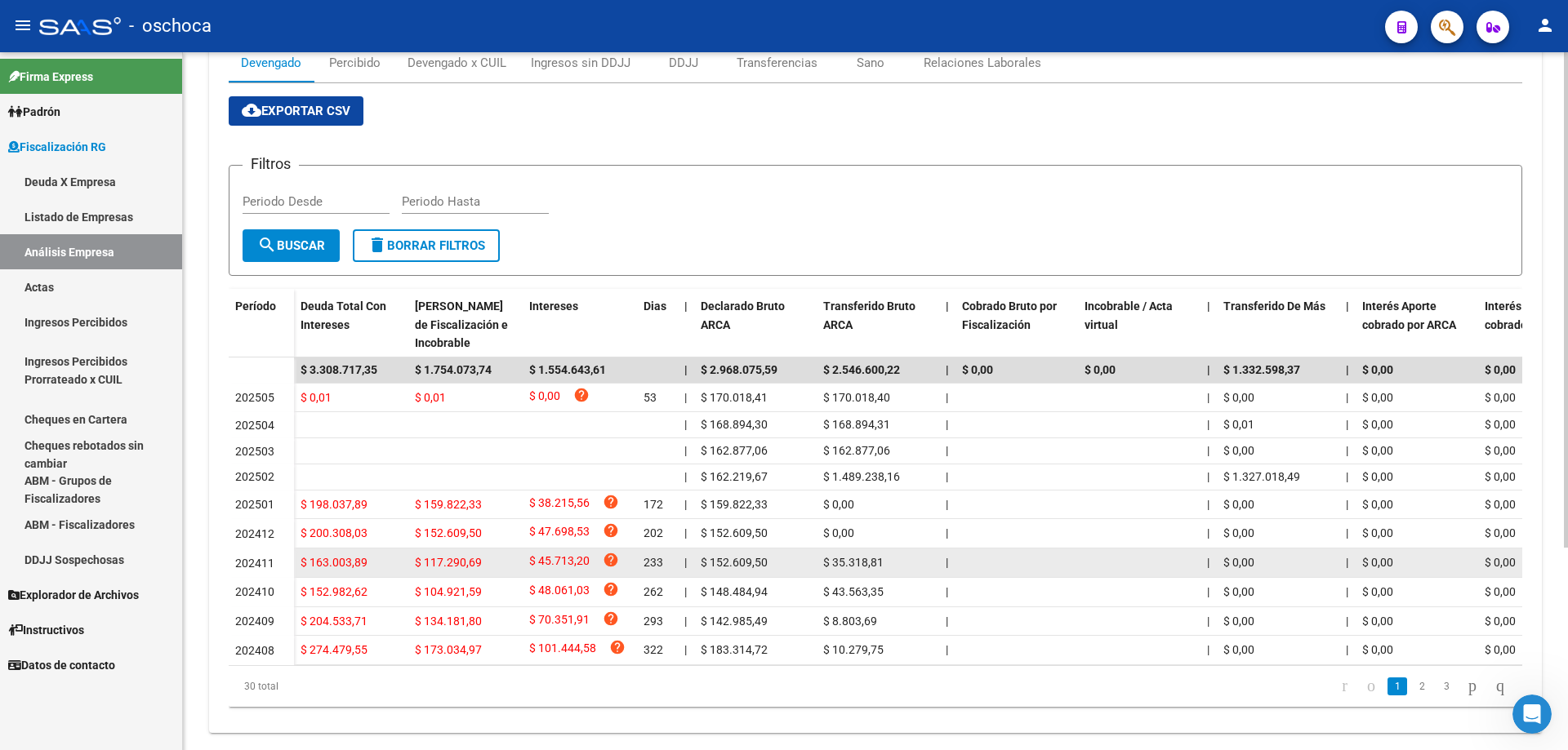
scroll to position [285, 0]
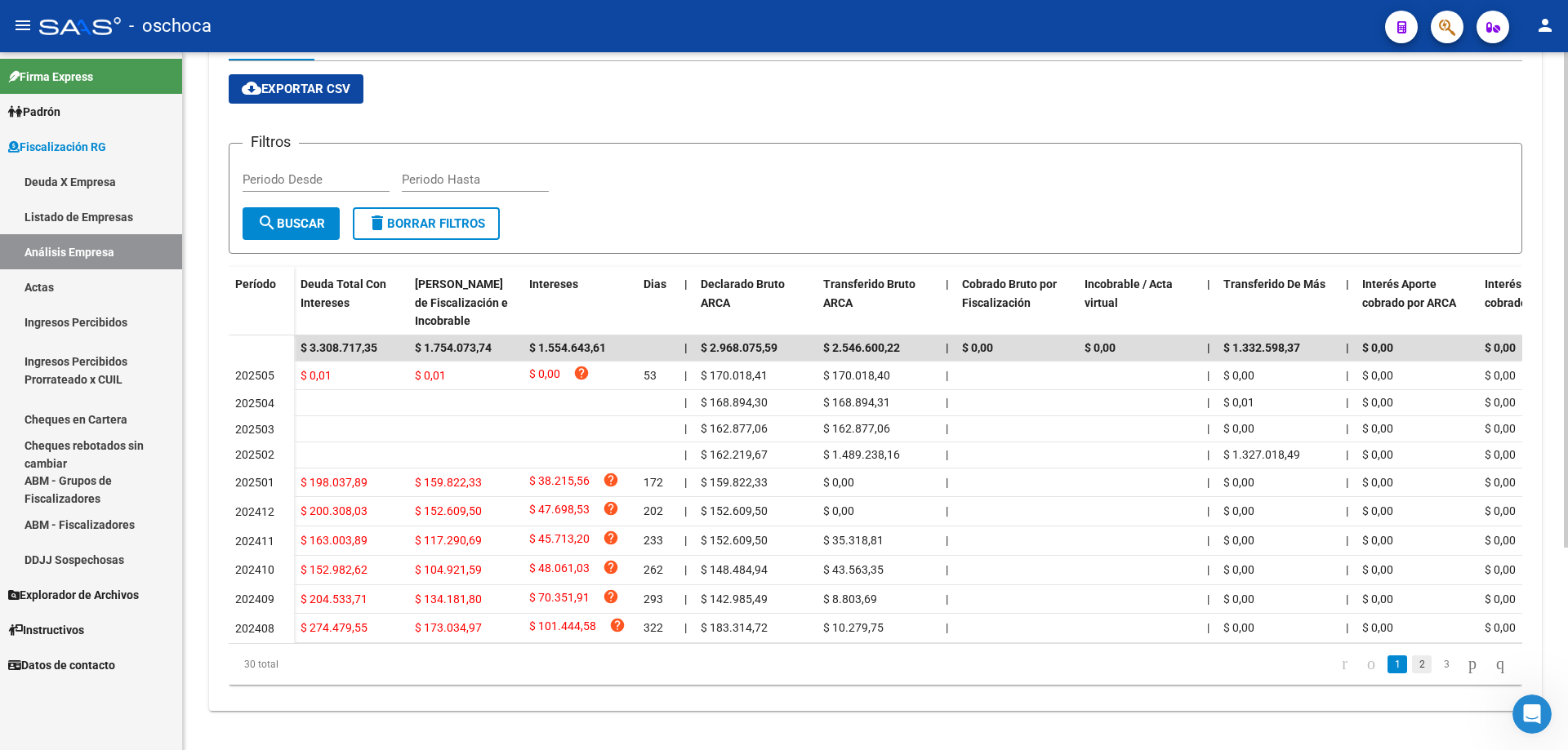
click at [1412, 666] on link "2" at bounding box center [1421, 664] width 20 height 18
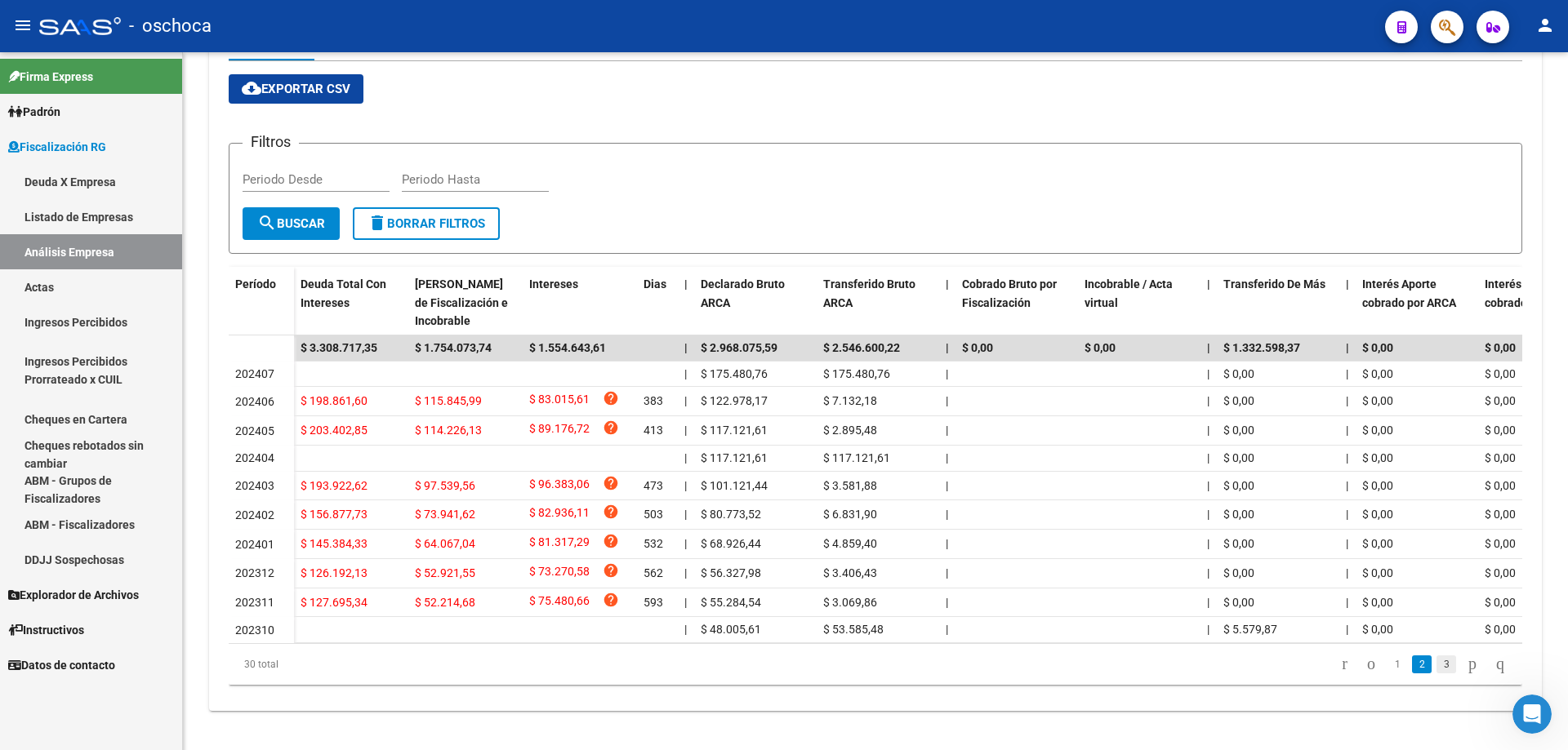
click at [1437, 663] on link "3" at bounding box center [1446, 664] width 20 height 18
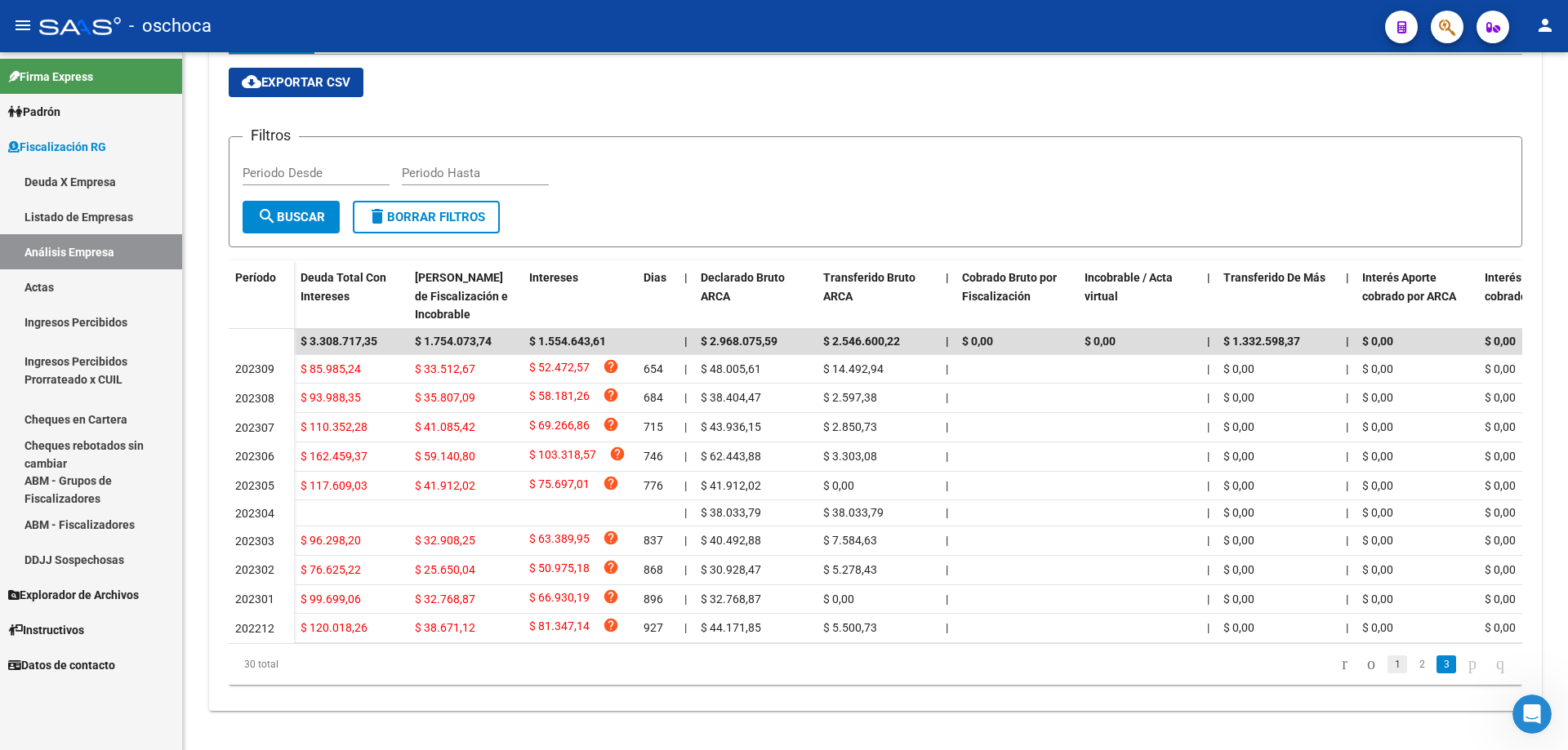
click at [1388, 672] on link "1" at bounding box center [1397, 664] width 20 height 18
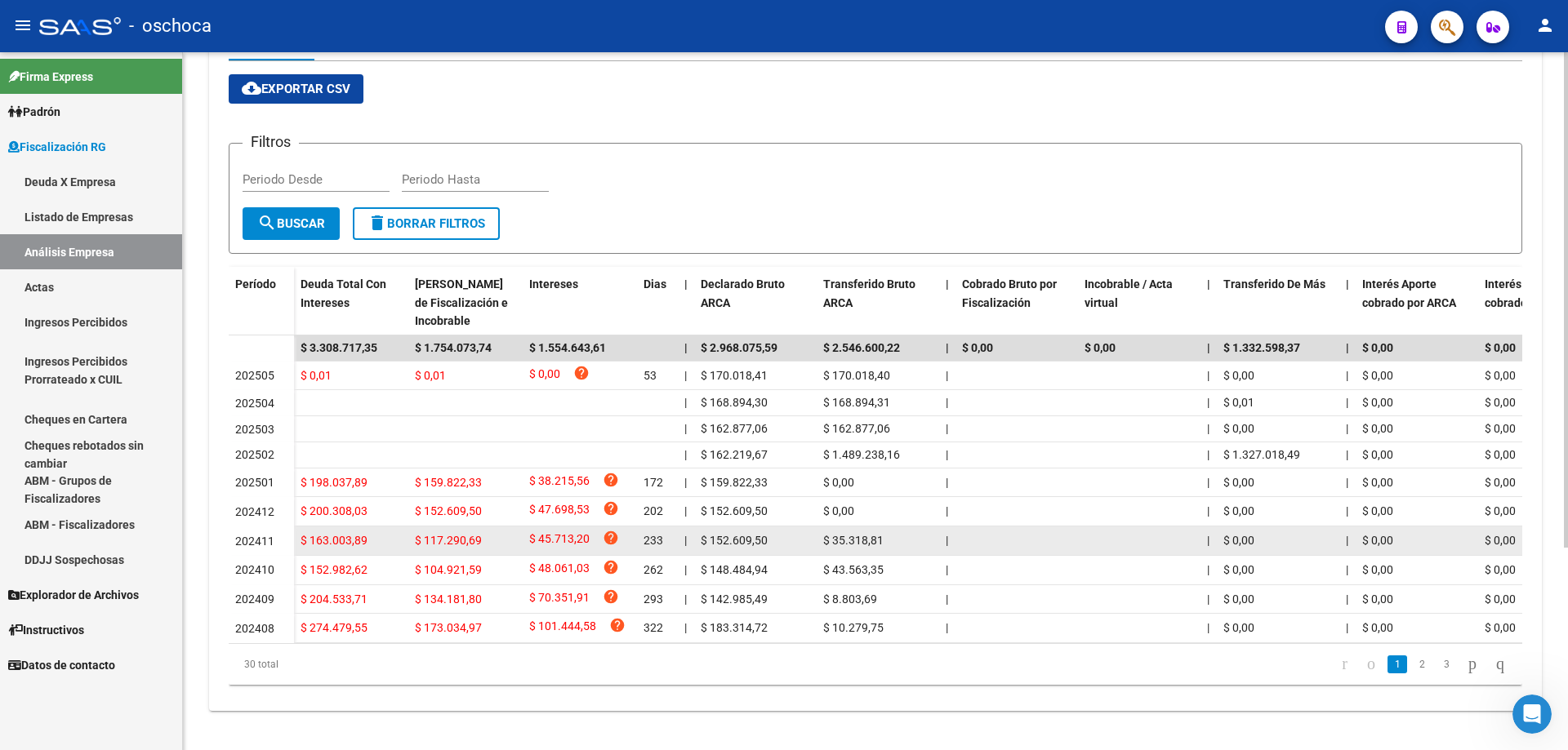
scroll to position [0, 0]
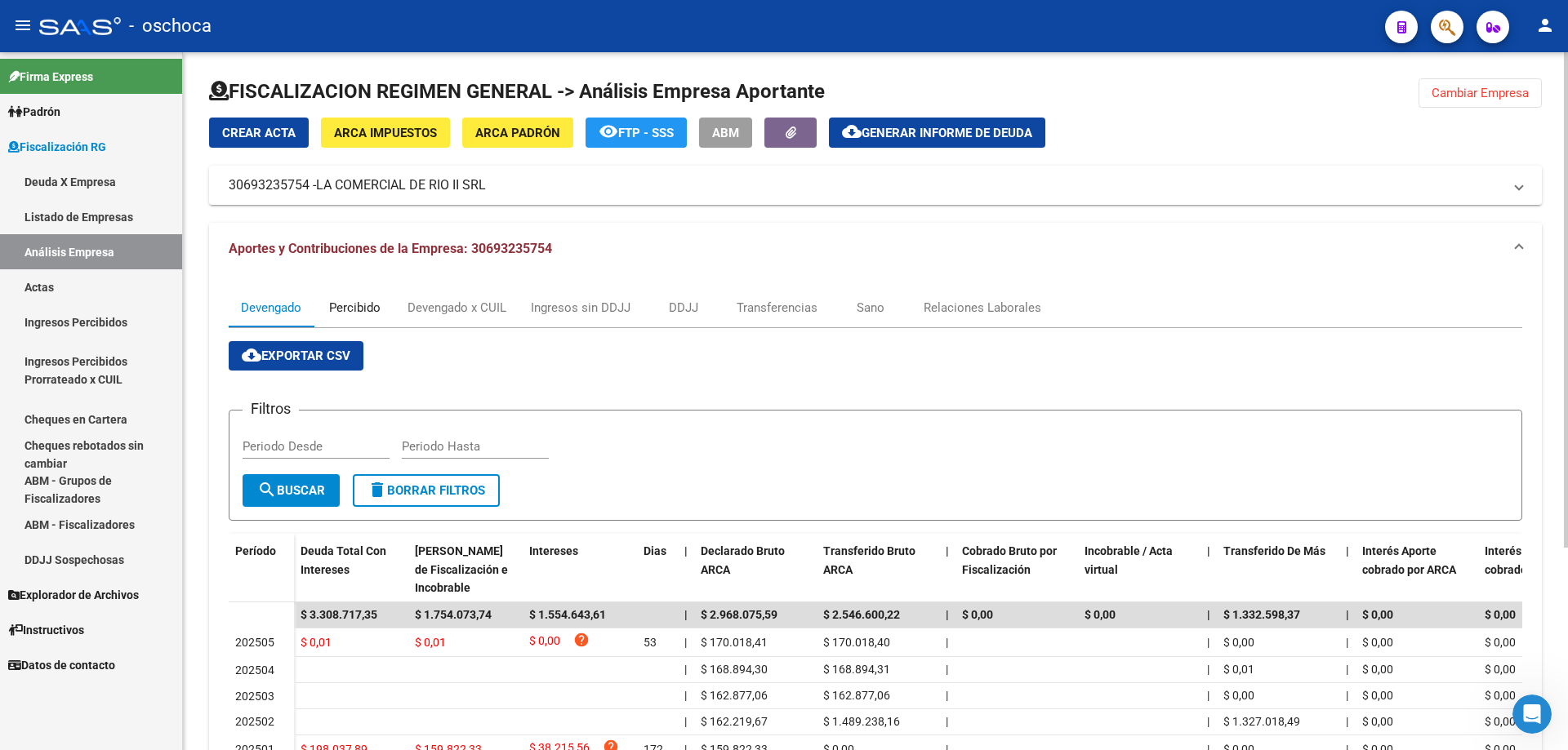
click at [337, 308] on div "Percibido" at bounding box center [355, 308] width 52 height 18
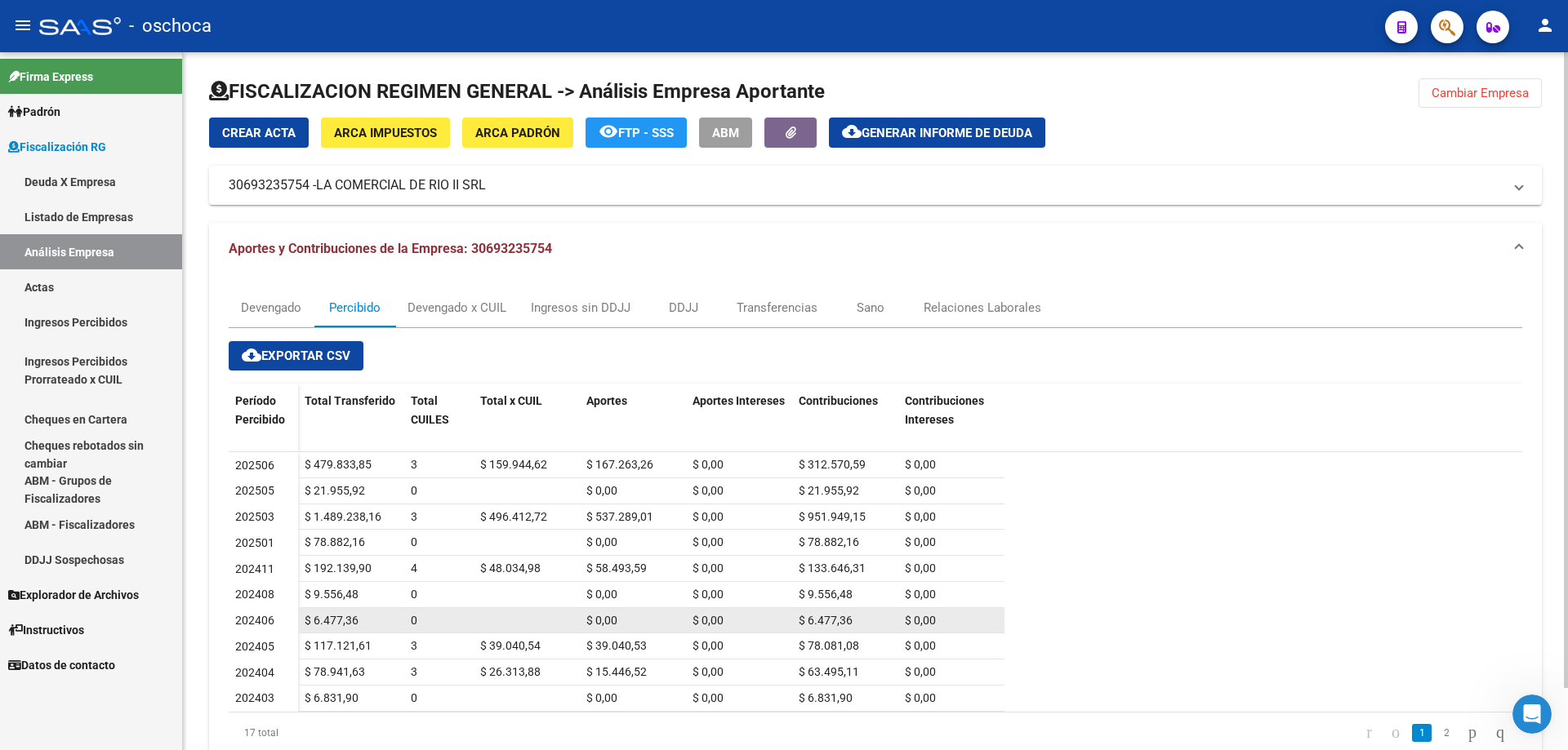
scroll to position [69, 0]
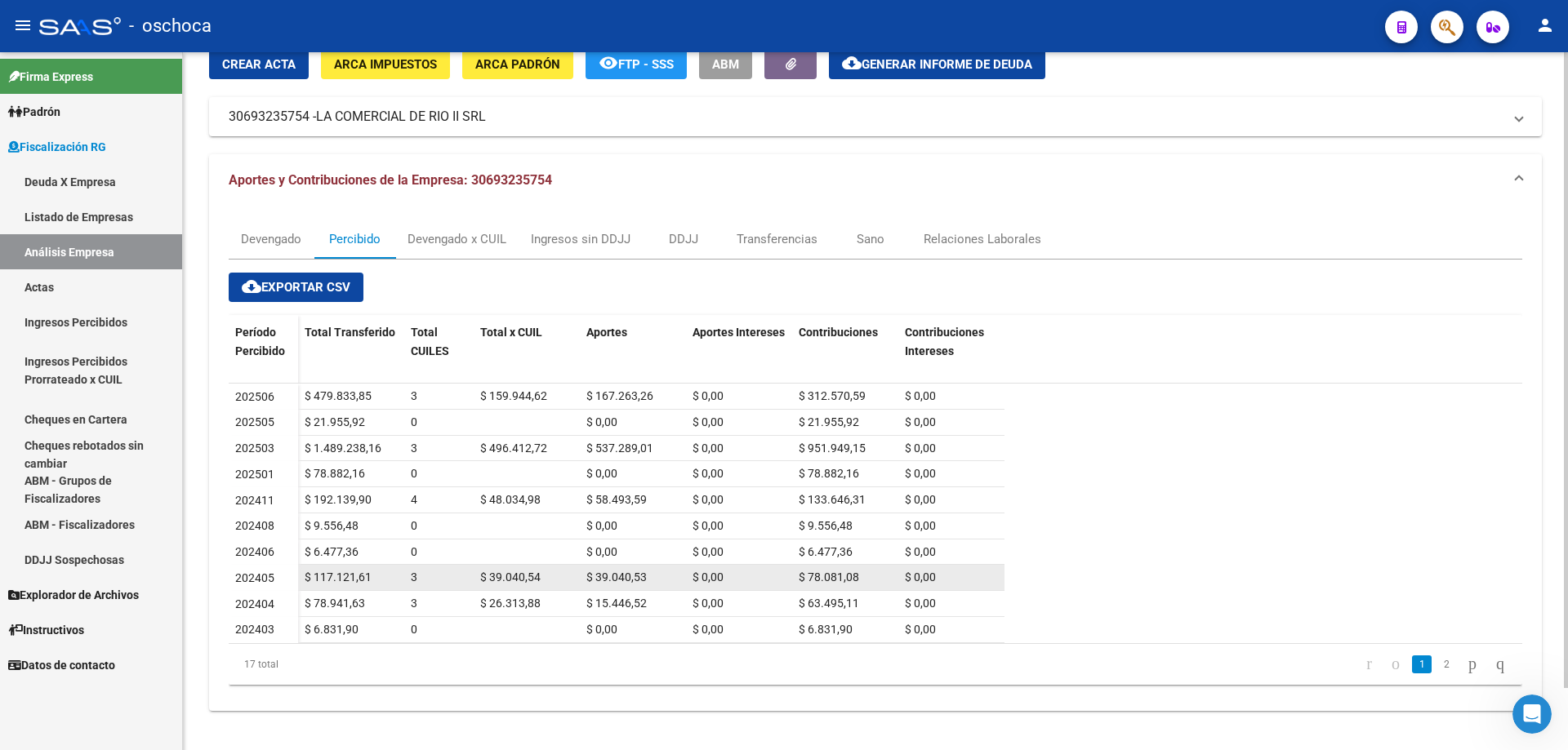
click at [298, 584] on datatable-body-cell "202405" at bounding box center [264, 577] width 70 height 26
click at [271, 578] on span "202405" at bounding box center [255, 578] width 39 height 13
click at [268, 576] on span "202405" at bounding box center [255, 578] width 39 height 13
click at [449, 240] on div "Devengado x CUIL" at bounding box center [457, 239] width 99 height 18
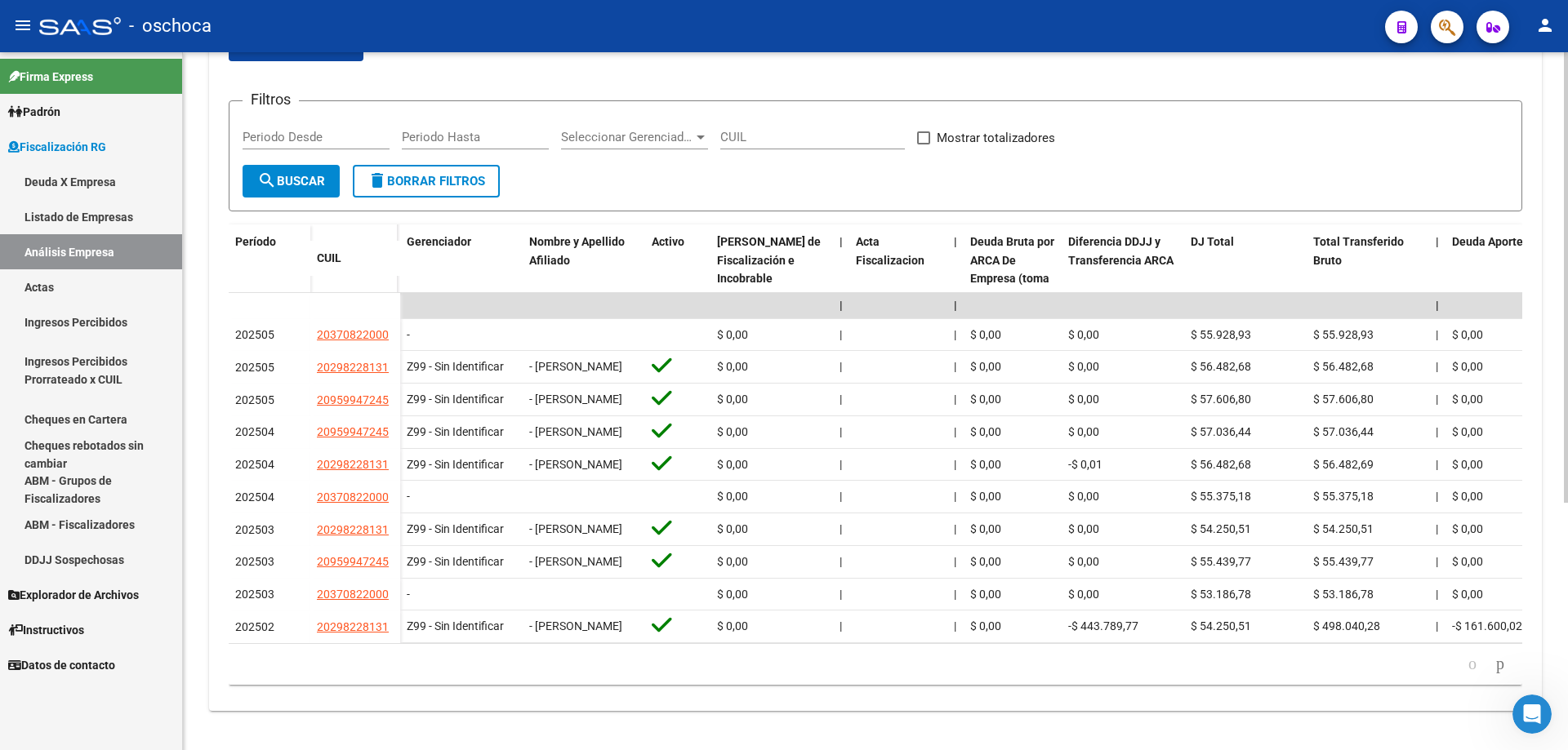
scroll to position [0, 0]
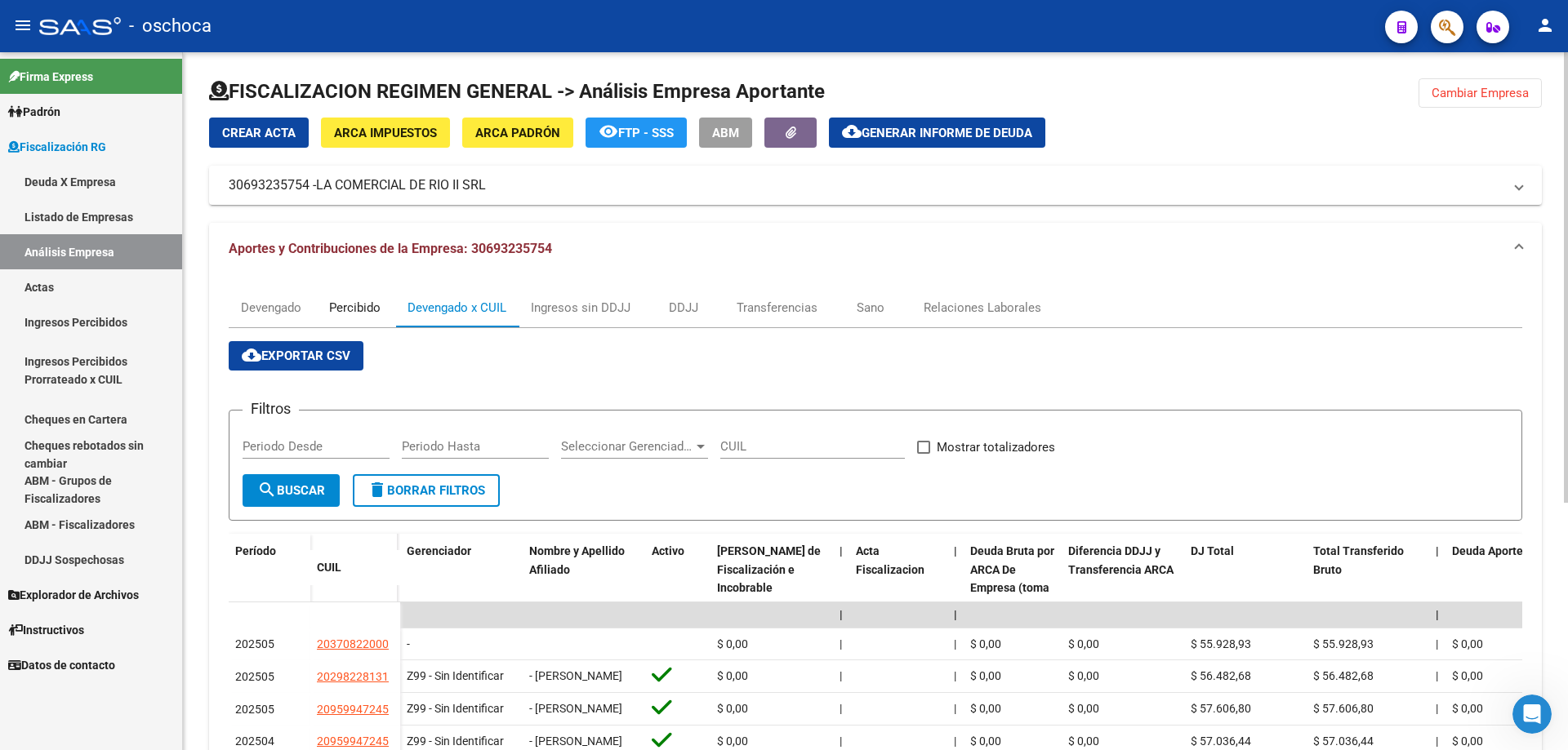
click at [355, 310] on div "Percibido" at bounding box center [355, 308] width 52 height 18
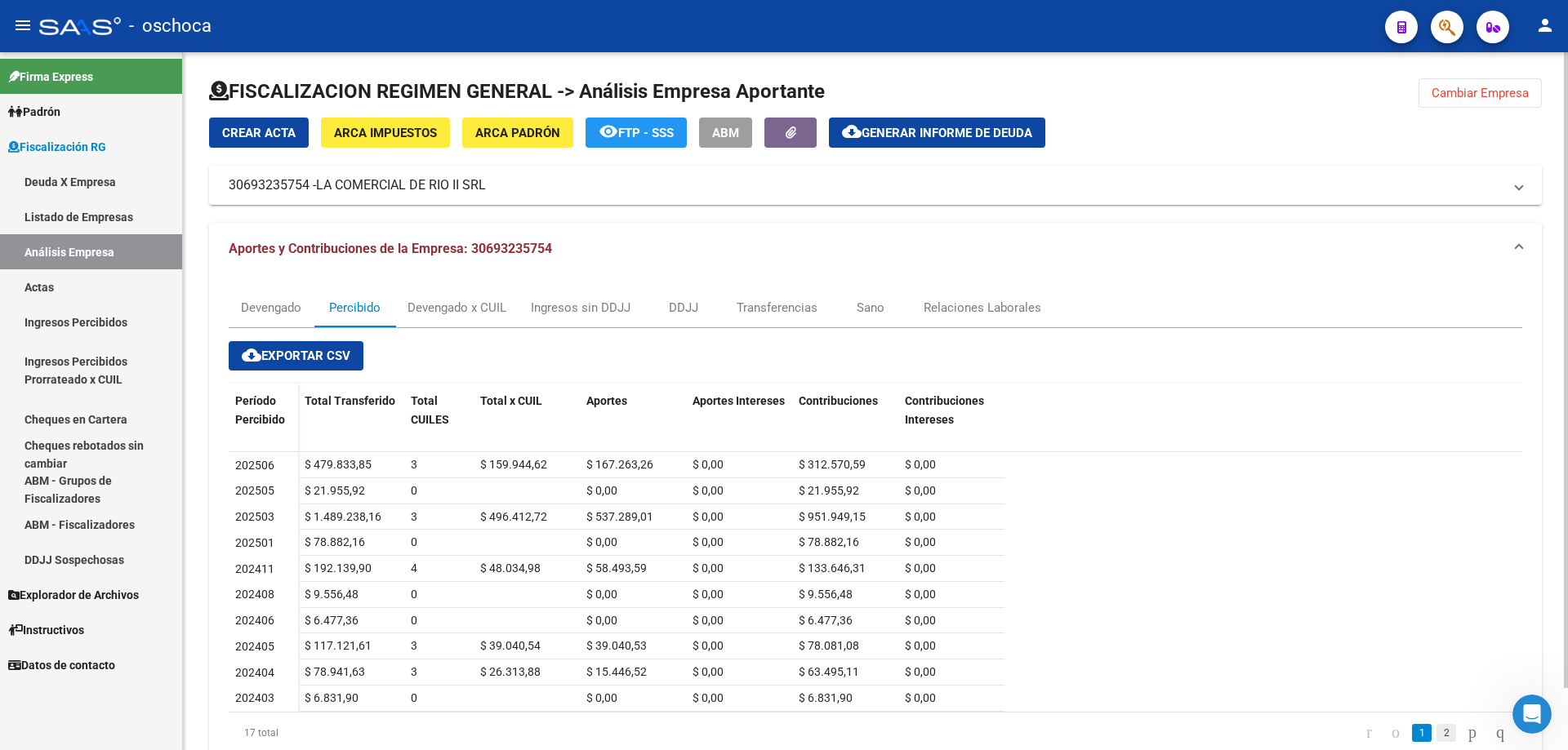
click at [1437, 734] on link "2" at bounding box center [1446, 733] width 20 height 18
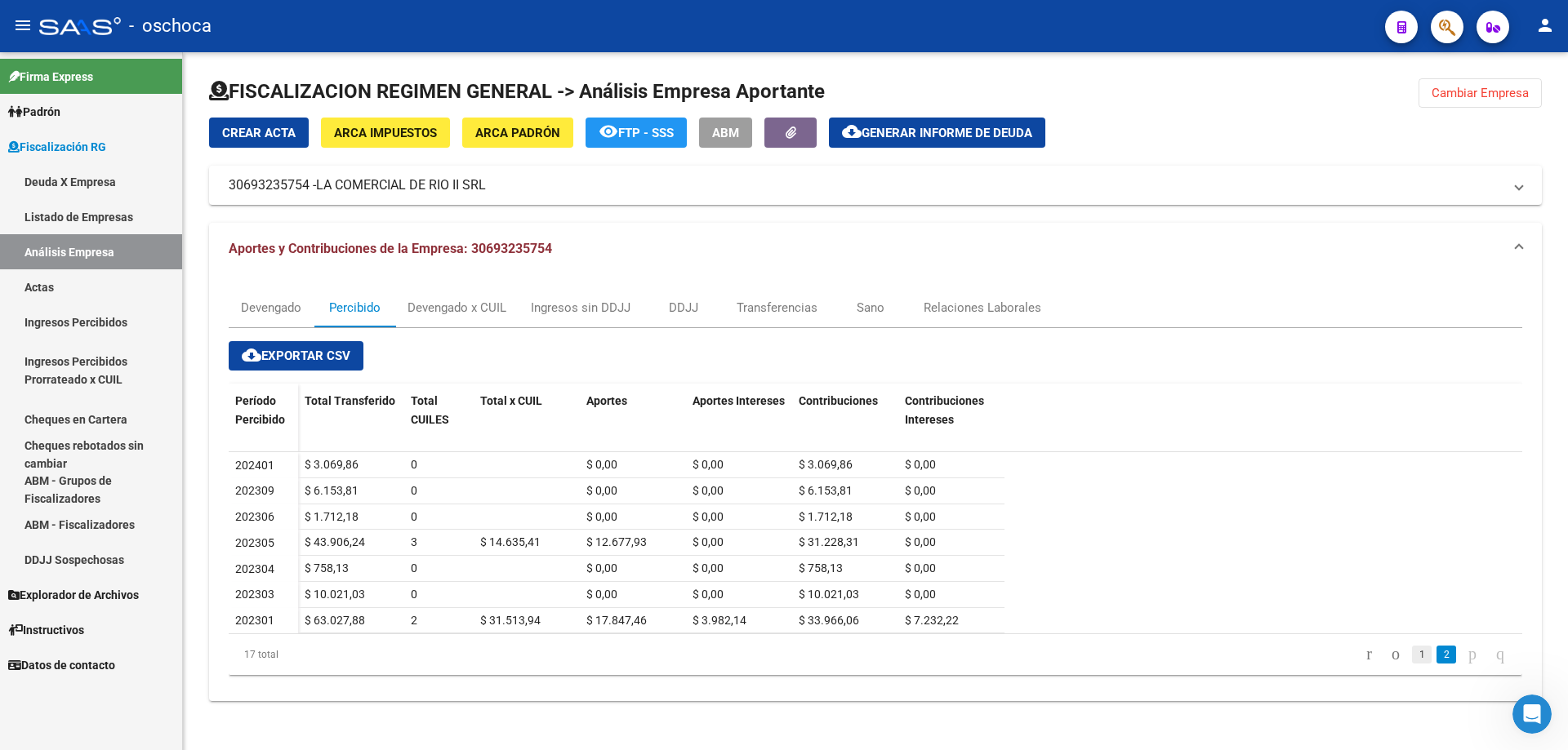
click at [1412, 655] on link "1" at bounding box center [1421, 654] width 20 height 18
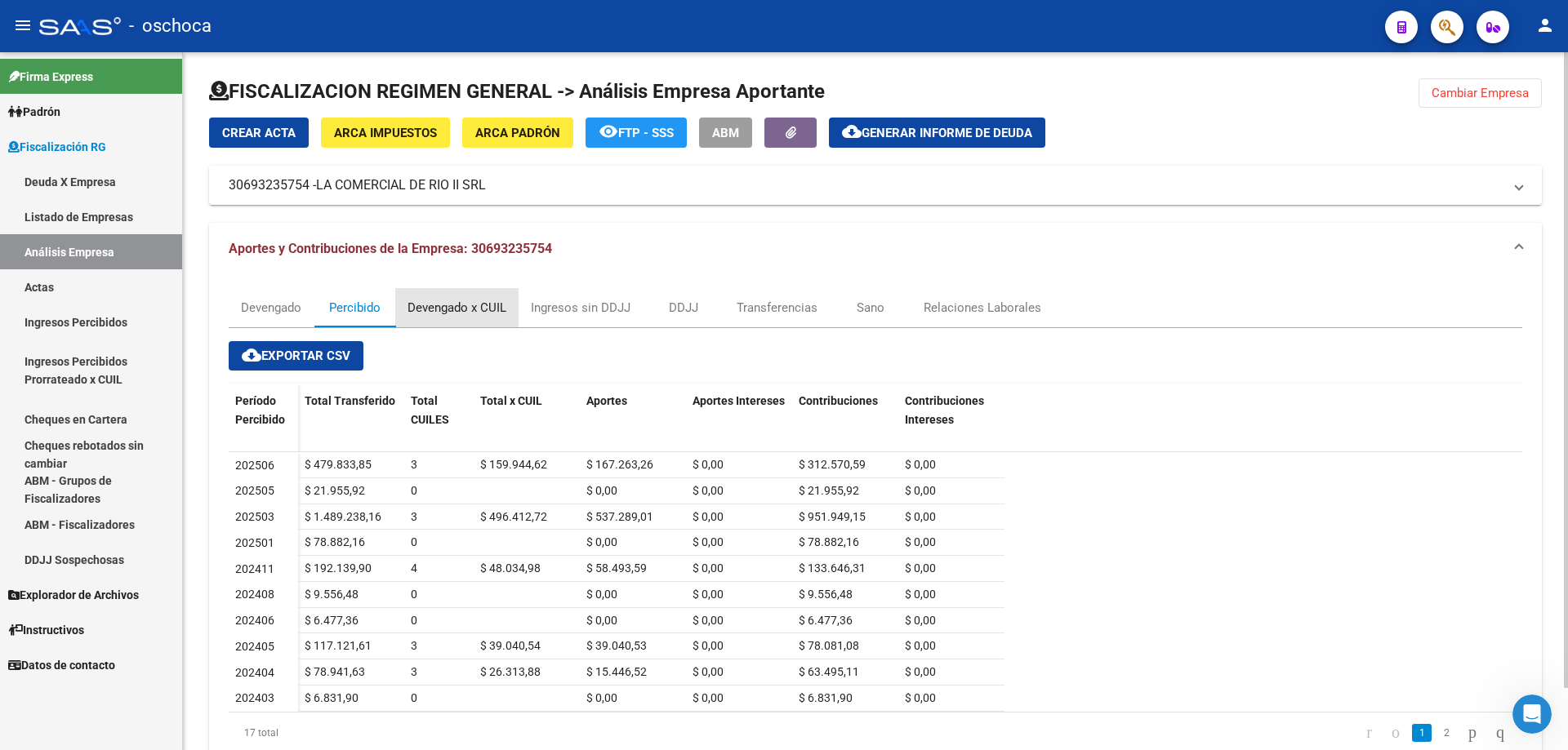
click at [459, 303] on div "Devengado x CUIL" at bounding box center [457, 308] width 99 height 18
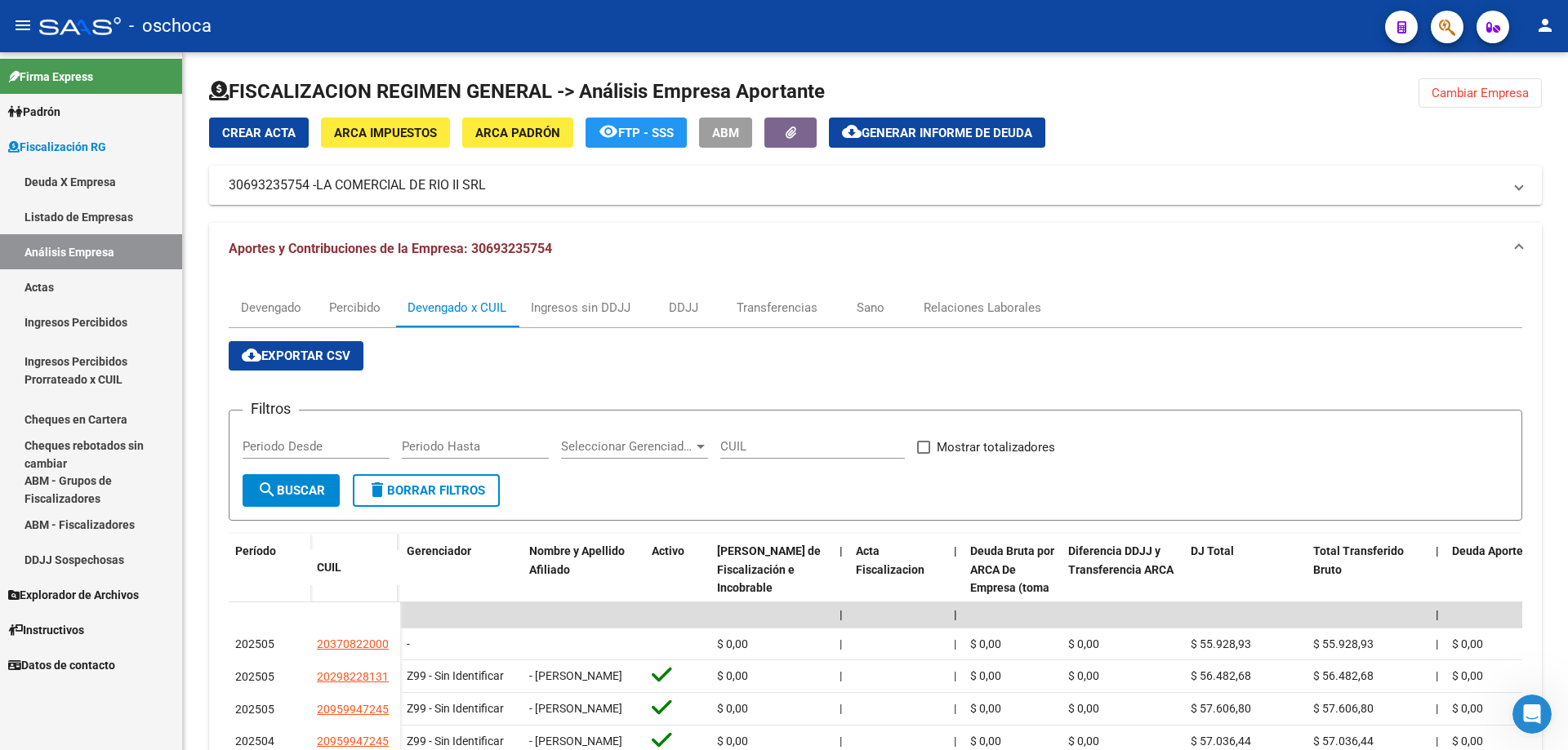
click at [1459, 95] on span "Cambiar Empresa" at bounding box center [1480, 93] width 97 height 14
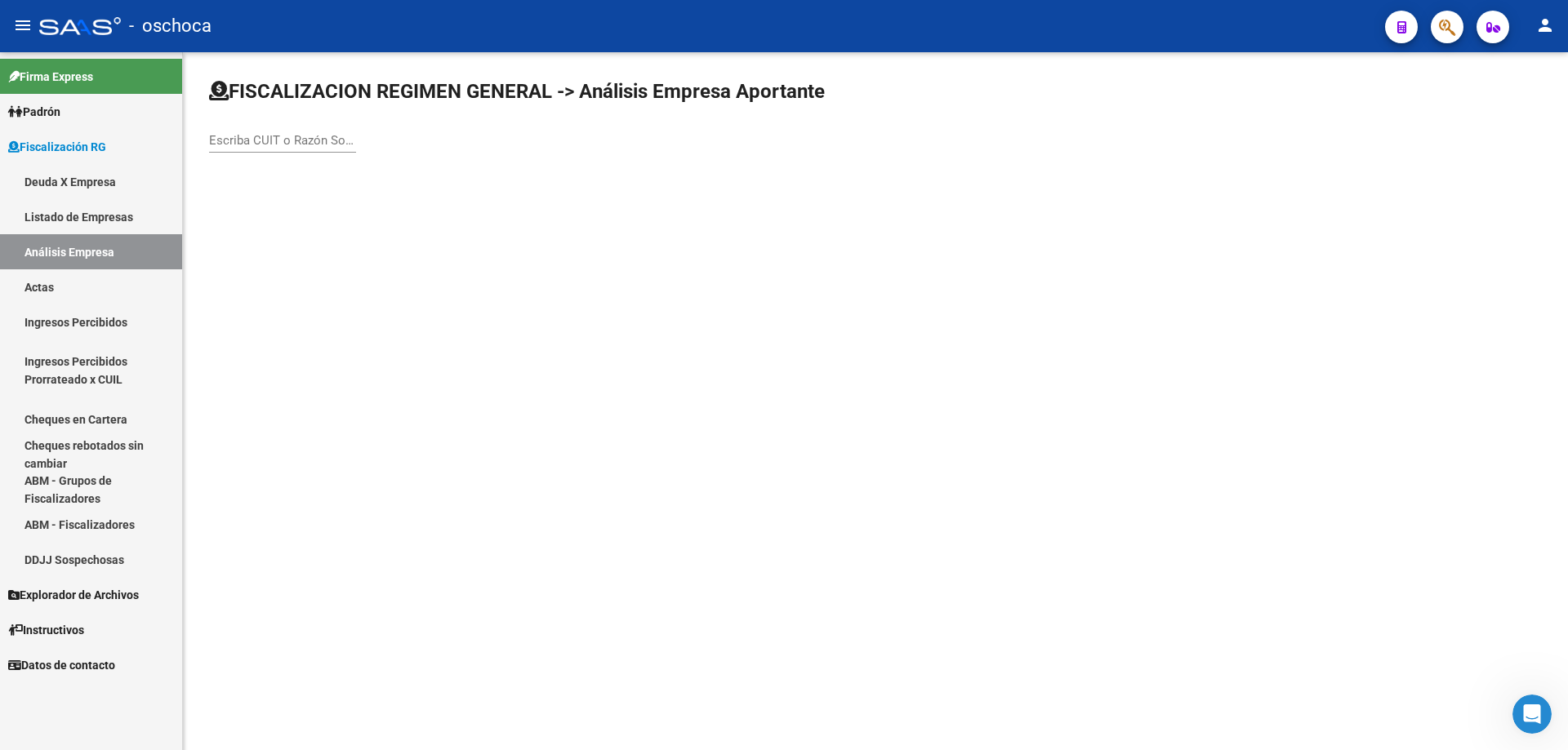
click at [232, 140] on input "Escriba CUIT o Razón Social para buscar" at bounding box center [282, 140] width 147 height 14
type input "30516826114"
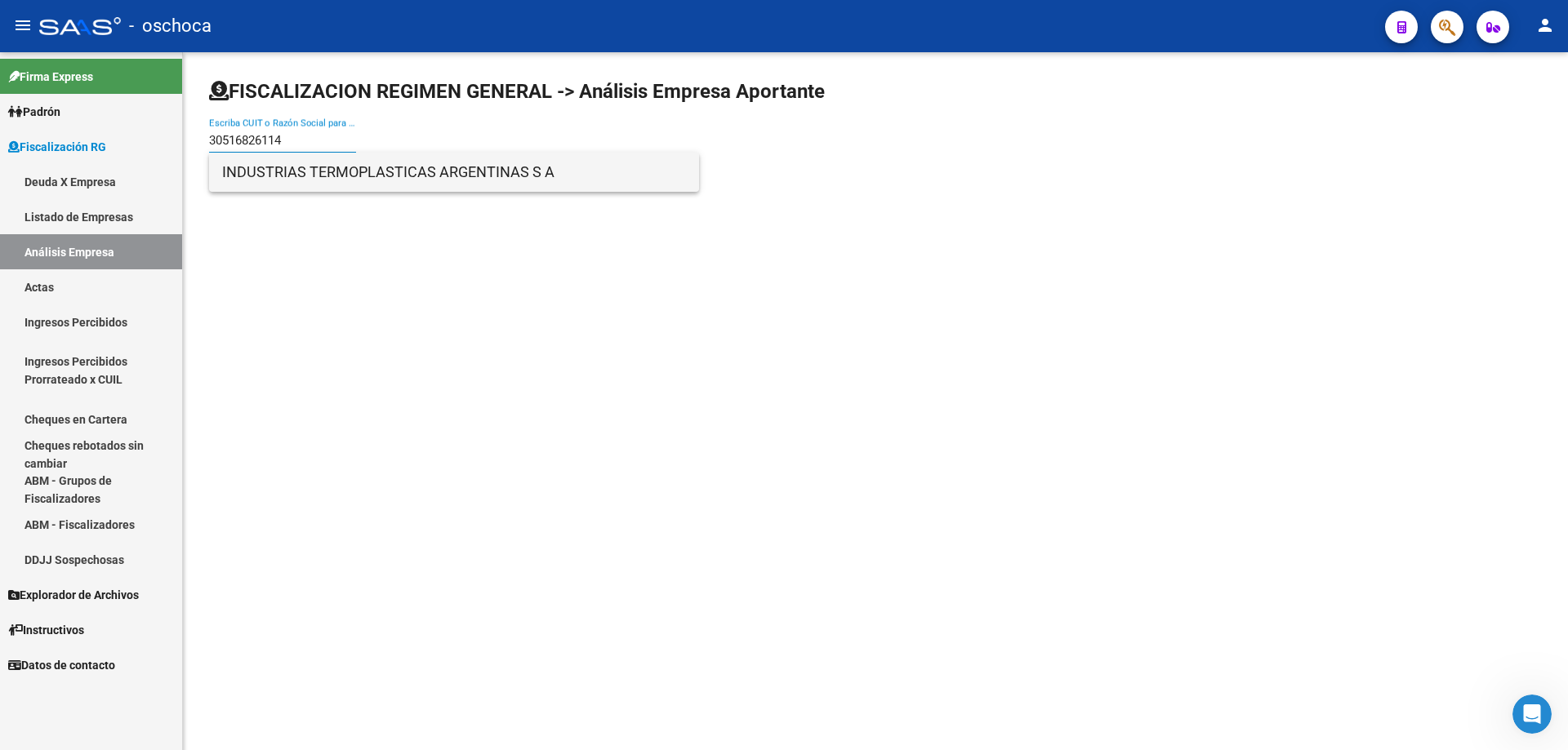
click at [319, 180] on span "INDUSTRIAS TERMOPLASTICAS ARGENTINAS S A" at bounding box center [454, 172] width 464 height 39
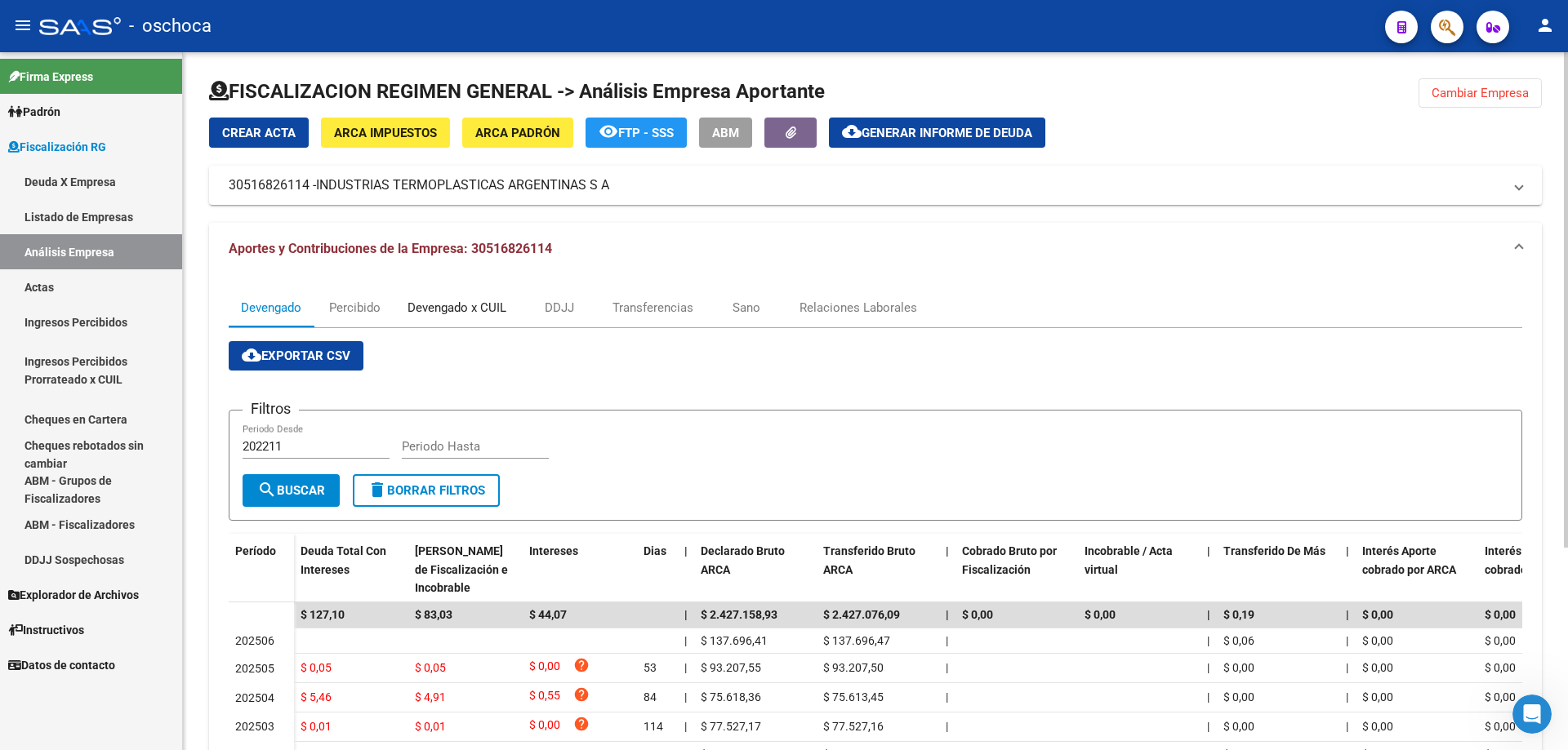
click at [457, 307] on div "Devengado x CUIL" at bounding box center [457, 308] width 99 height 18
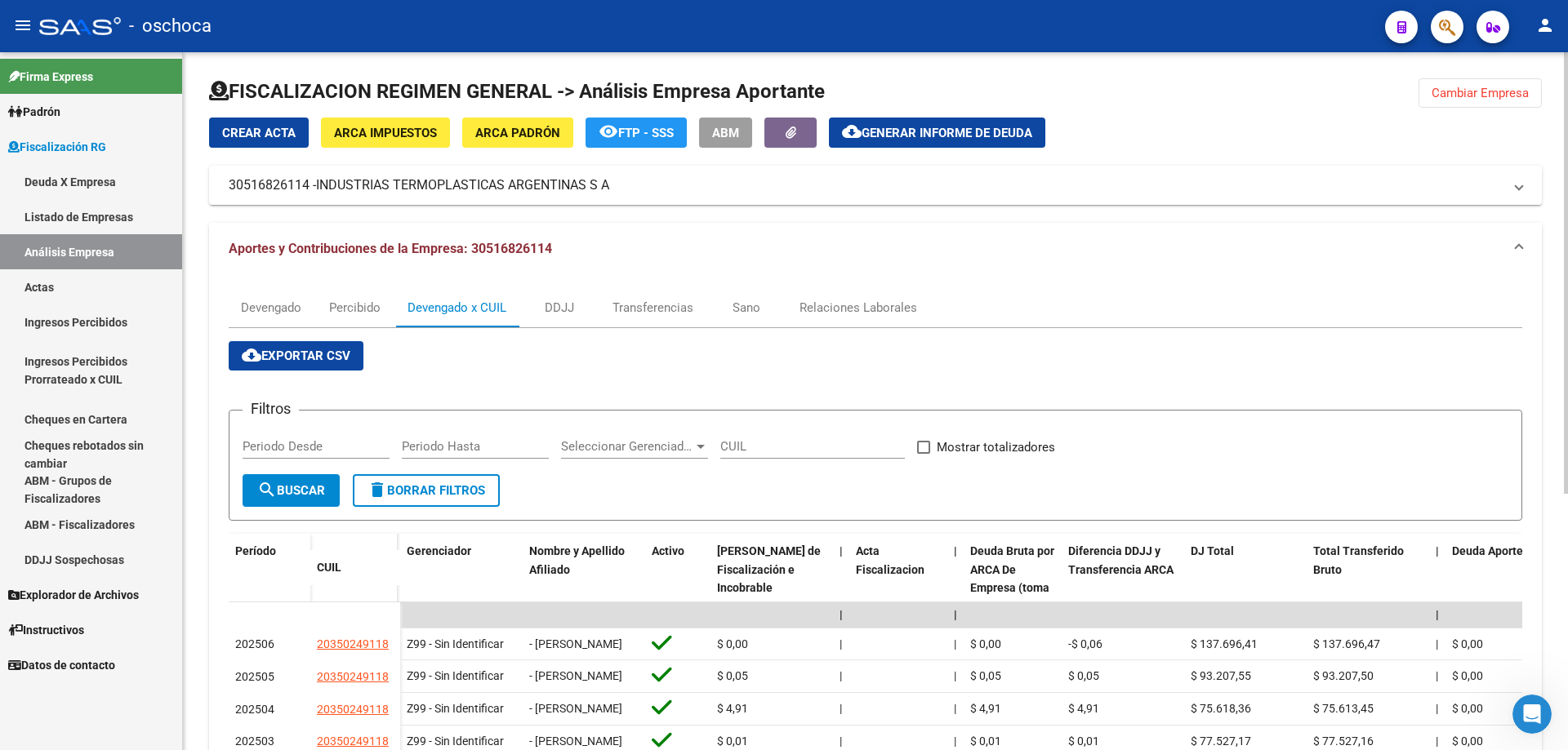
click at [1480, 95] on span "Cambiar Empresa" at bounding box center [1480, 93] width 97 height 14
